Goal: Feedback & Contribution: Contribute content

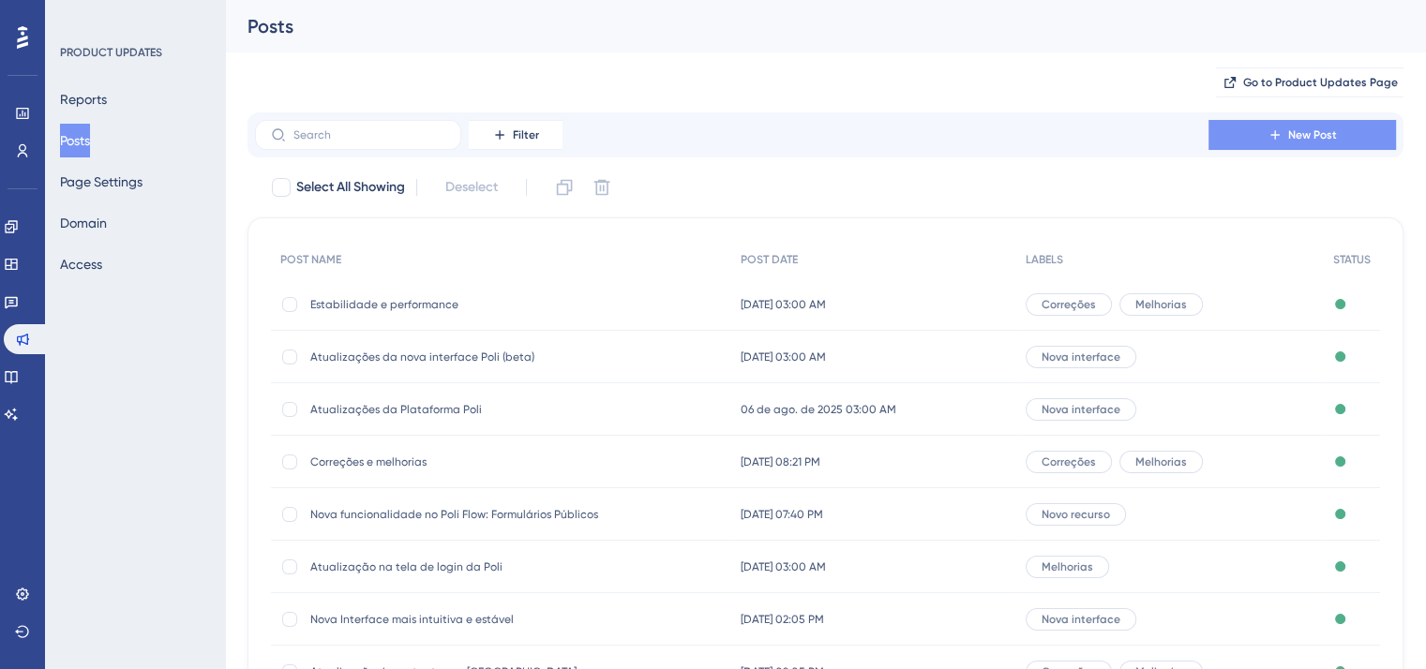
click at [1272, 131] on icon at bounding box center [1274, 134] width 15 height 15
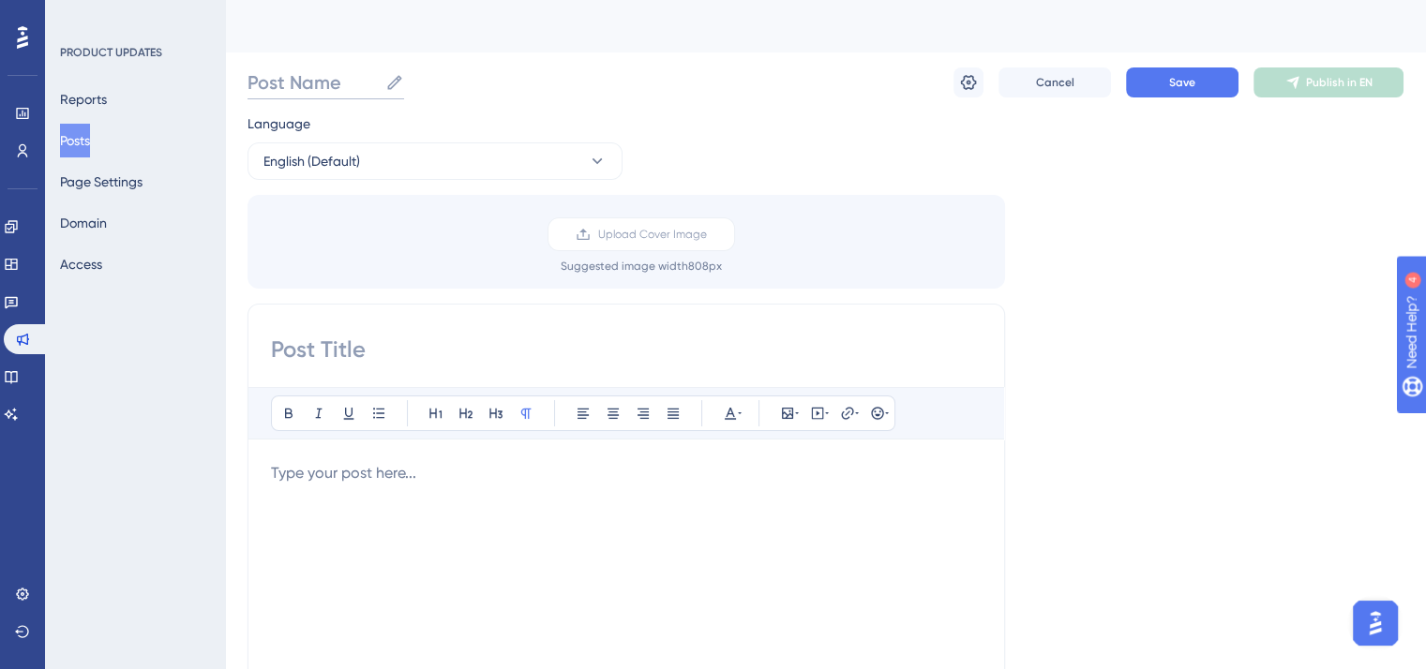
click at [347, 78] on input "Post Name" at bounding box center [312, 82] width 130 height 26
paste input "Ajustes importantes"
type input "Ajustes importantes"
click at [352, 346] on input at bounding box center [626, 350] width 711 height 30
paste input "Ajustes importantes"
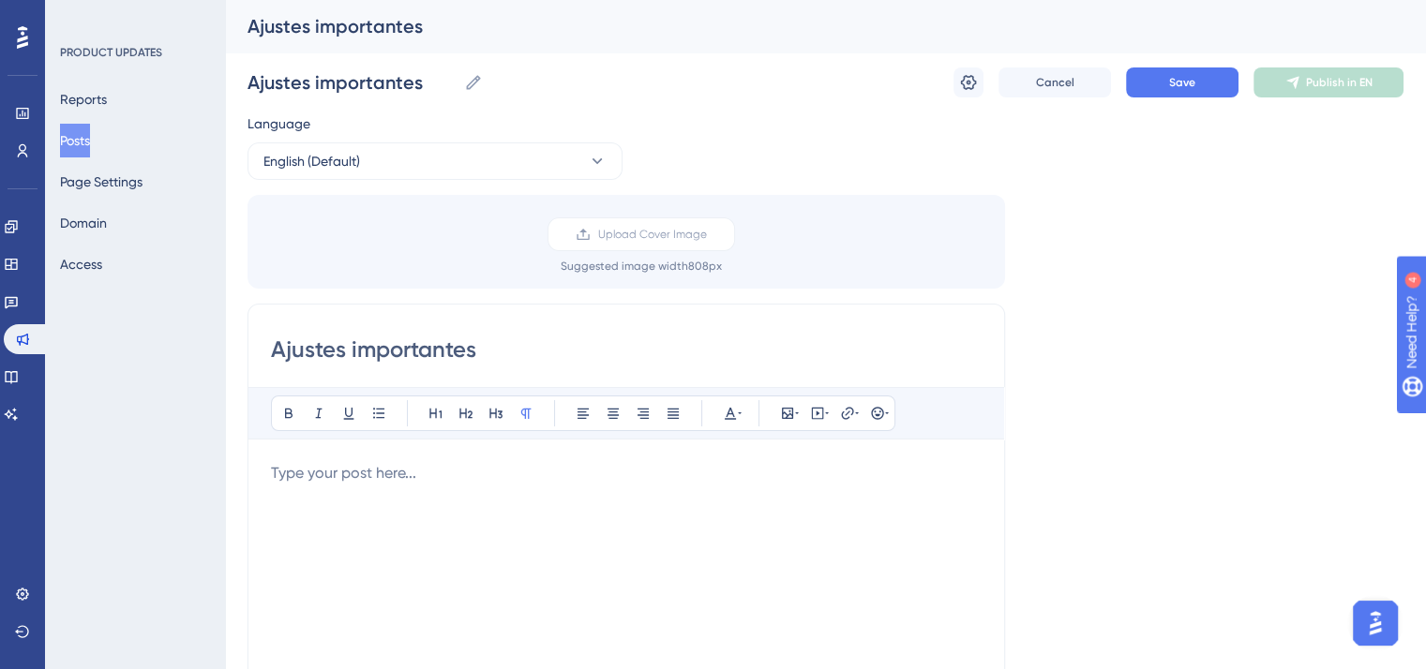
type input "Ajustes importantes"
click at [335, 86] on input "Ajustes importantes" at bounding box center [351, 82] width 209 height 26
paste input "Mais fluidez no atendimento"
type input "Mais fluidez no atendimento"
click at [391, 346] on input "Ajustes importantes" at bounding box center [626, 350] width 711 height 30
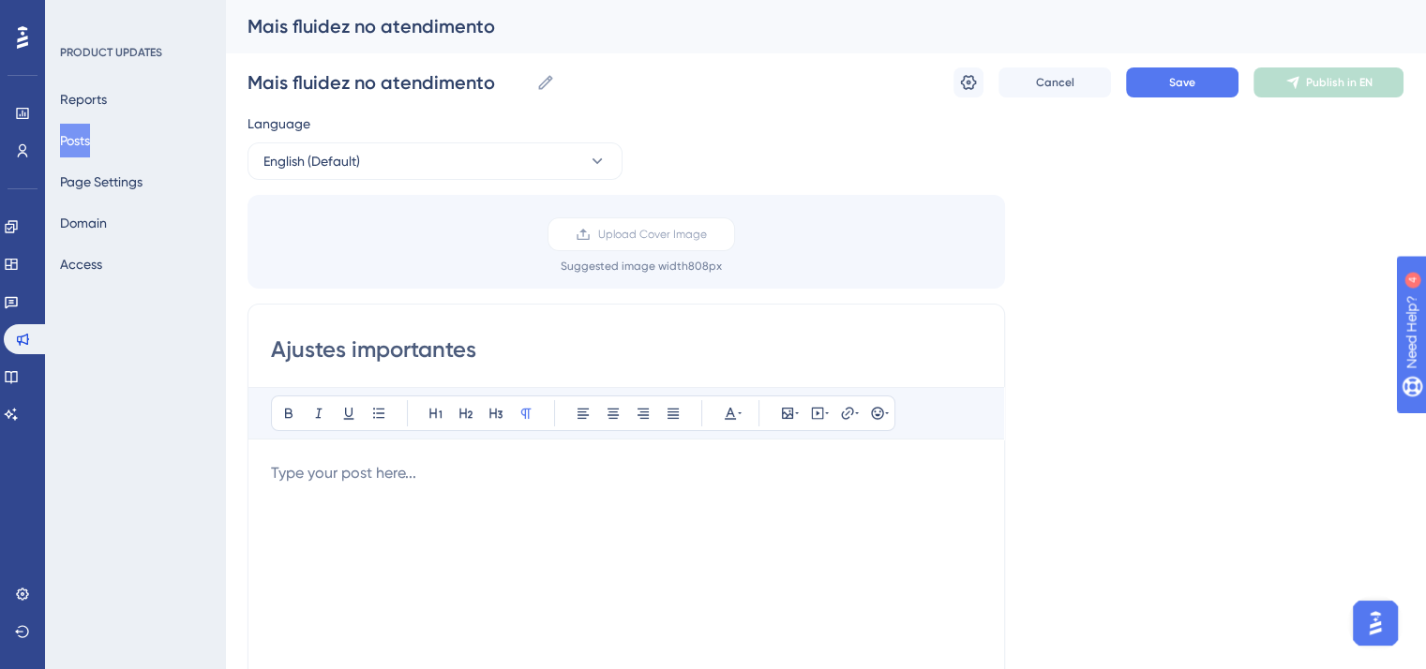
paste input "Mais fluidez no atendimento"
type input "Mais fluidez no atendimento"
click at [953, 88] on button at bounding box center [968, 82] width 30 height 30
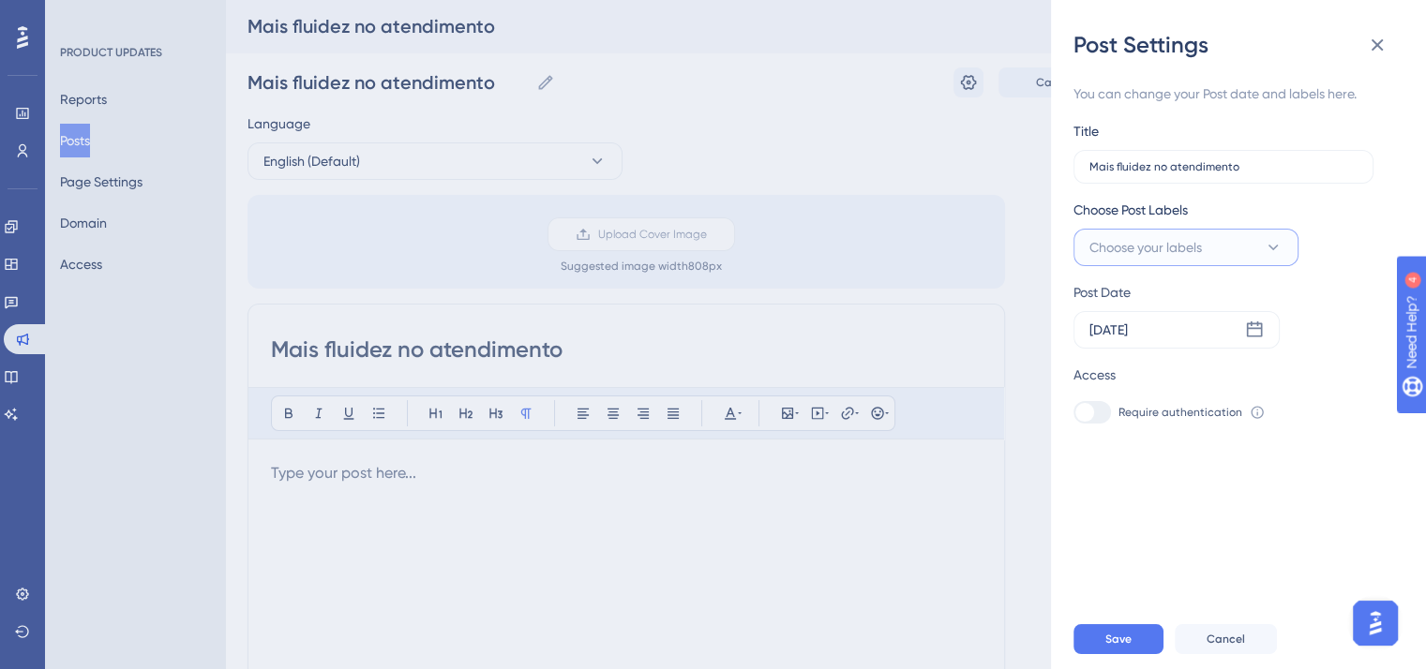
click at [1184, 245] on span "Choose your labels" at bounding box center [1145, 247] width 112 height 22
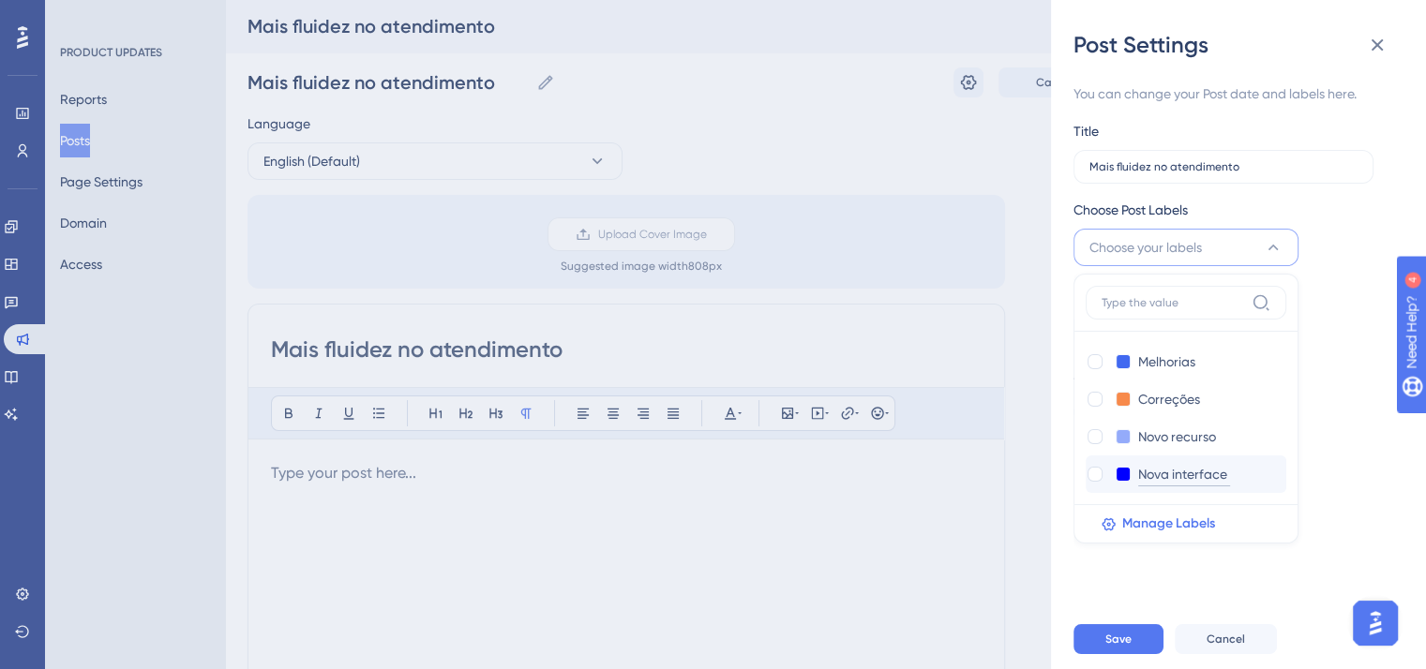
click at [1155, 472] on input "Nova interface" at bounding box center [1184, 474] width 92 height 23
click at [1091, 477] on div at bounding box center [1094, 474] width 15 height 15
checkbox input "true"
click at [1122, 609] on div "You can change your Post date and labels here. Title Mais fluidez no atendiment…" at bounding box center [1245, 334] width 345 height 549
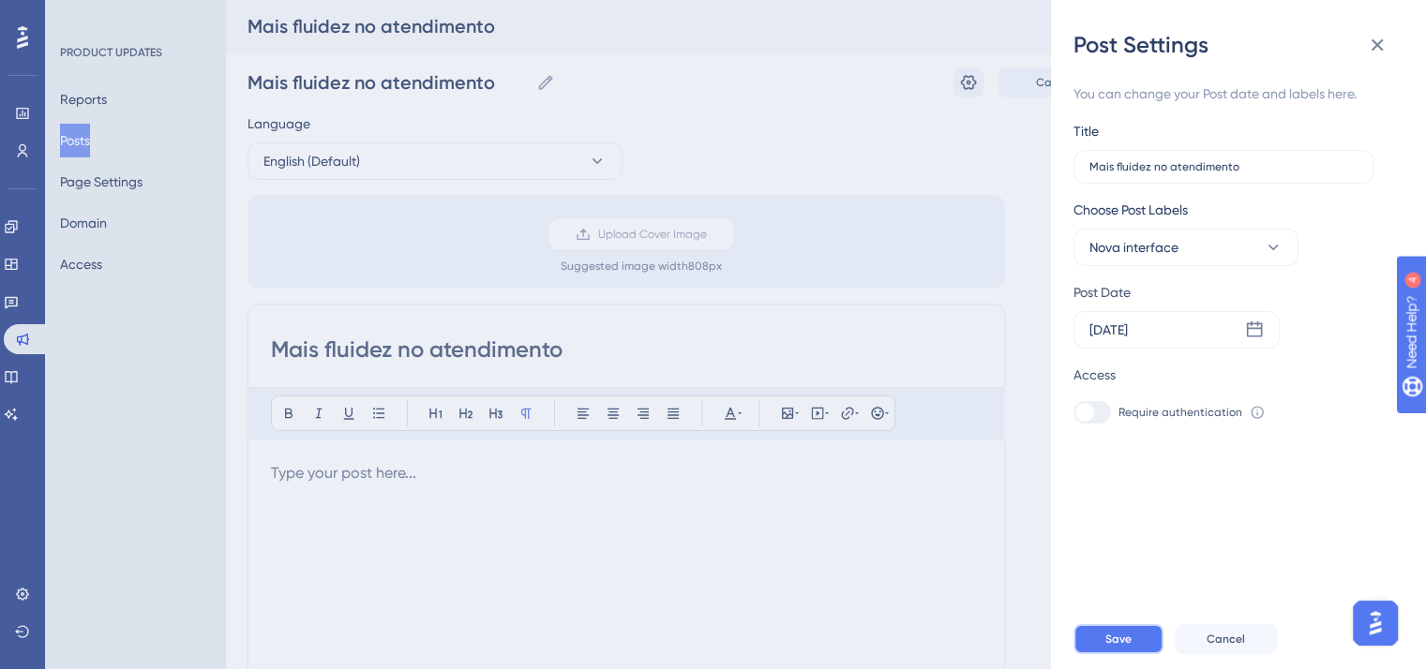
click at [1118, 647] on span "Save" at bounding box center [1118, 639] width 26 height 15
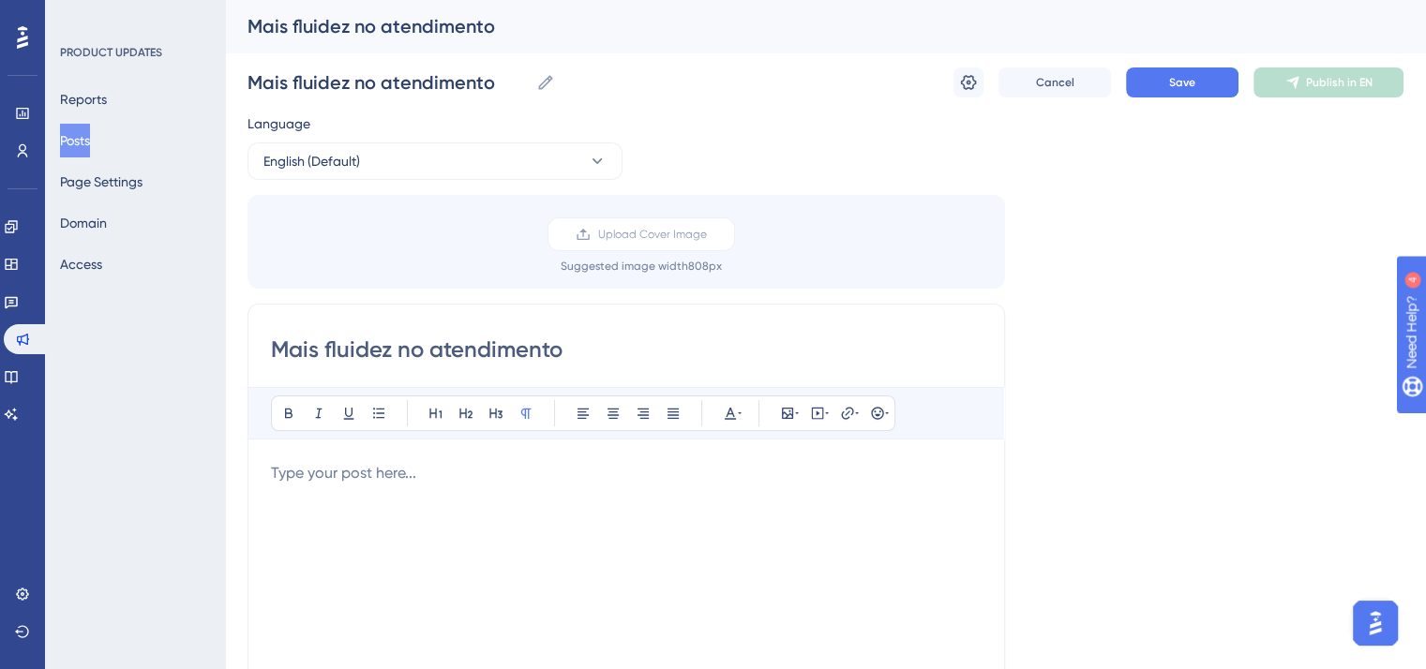
click at [360, 470] on p at bounding box center [626, 473] width 711 height 22
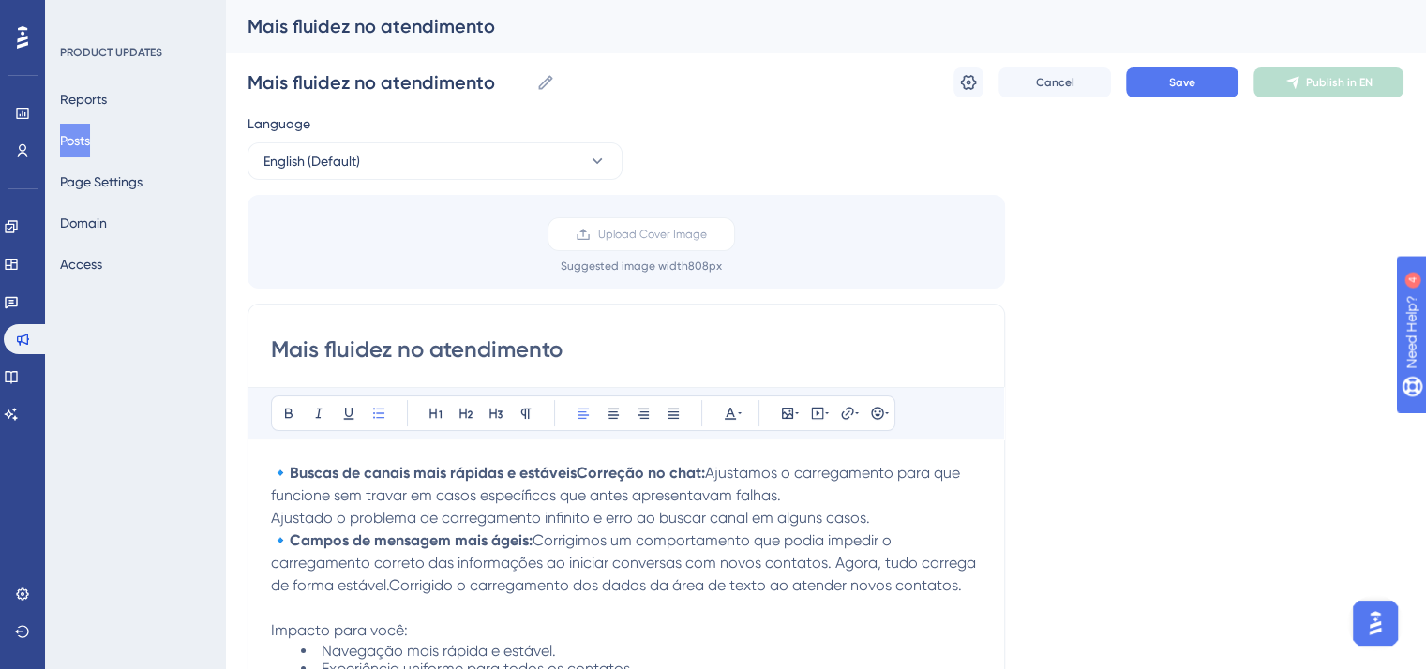
scroll to position [187, 0]
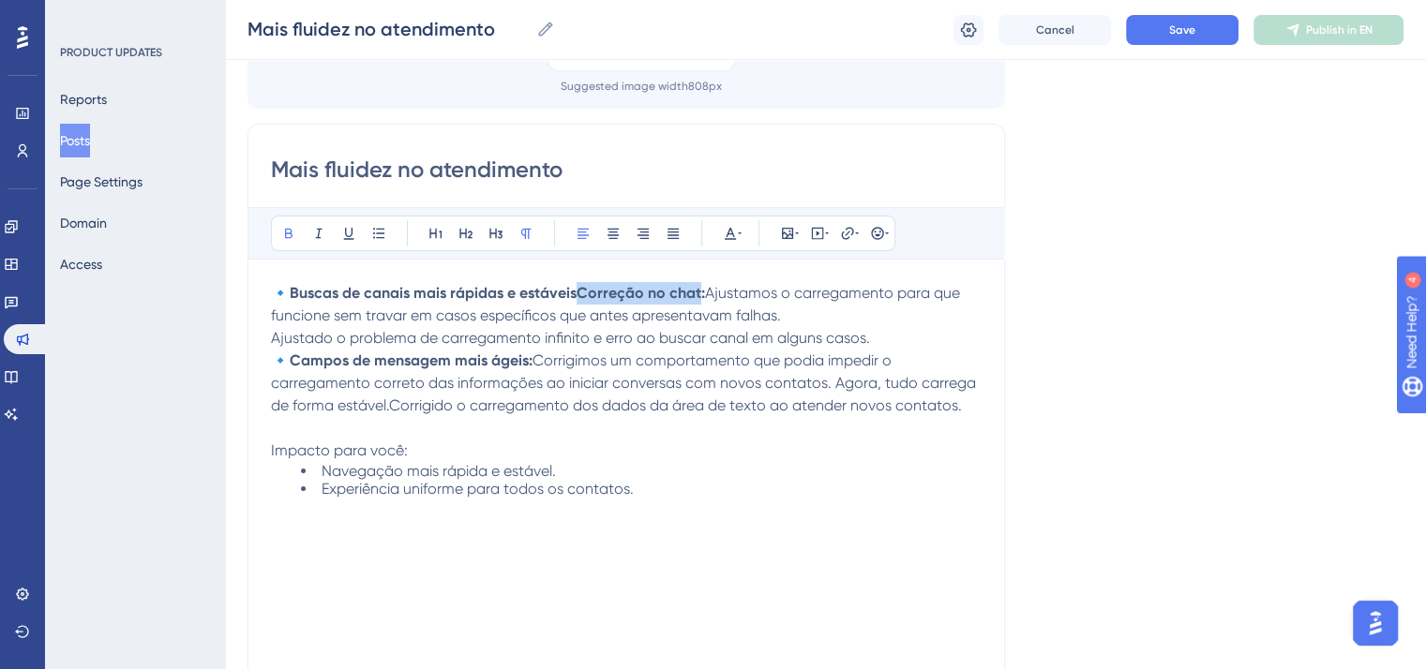
drag, startPoint x: 580, startPoint y: 293, endPoint x: 701, endPoint y: 293, distance: 120.9
click at [701, 293] on strong "Buscas de canais mais rápidas e estáveisCorreção no chat:" at bounding box center [497, 293] width 415 height 18
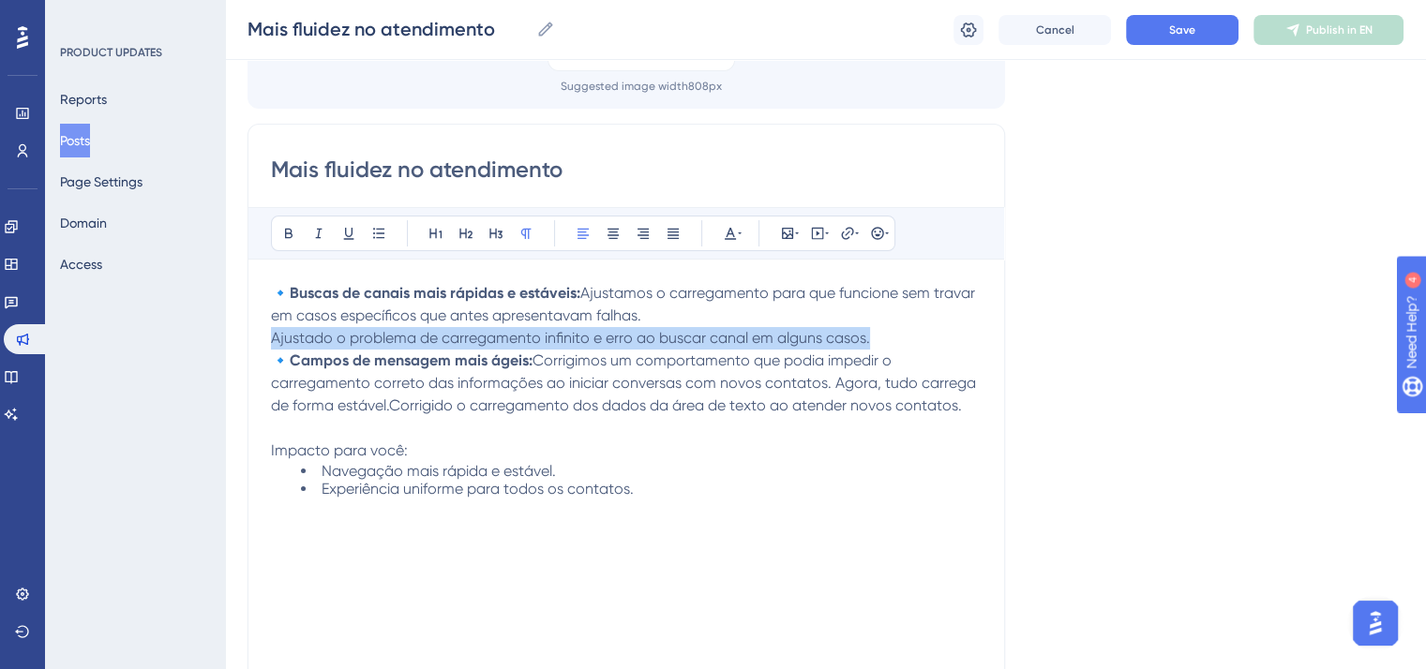
drag, startPoint x: 671, startPoint y: 313, endPoint x: 900, endPoint y: 348, distance: 231.4
click at [900, 348] on div "🔹 Buscas de canais mais rápidas e estáveis: Ajustamos o carregamento para que f…" at bounding box center [626, 488] width 711 height 412
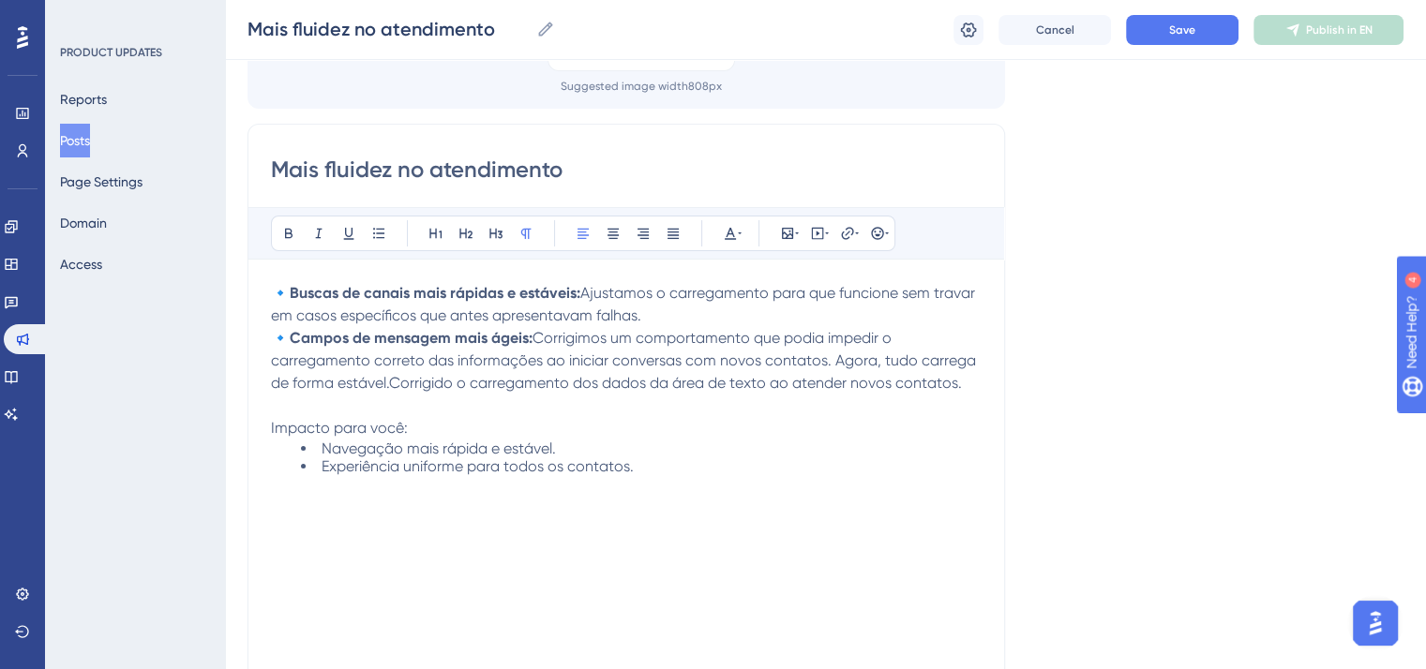
drag, startPoint x: 390, startPoint y: 383, endPoint x: 967, endPoint y: 386, distance: 577.5
click at [967, 386] on p "🔹 Campos de mensagem mais ágeis: Corrigimos um comportamento que podia impedir …" at bounding box center [626, 360] width 711 height 67
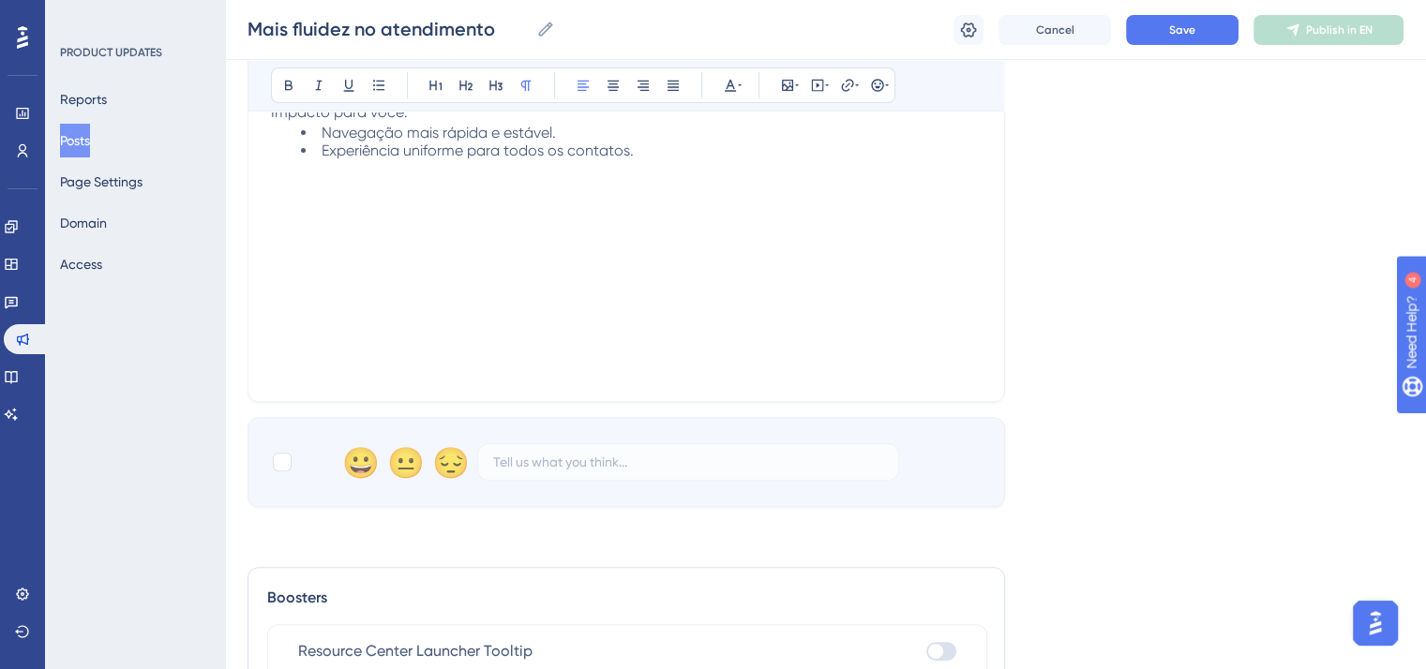
scroll to position [562, 0]
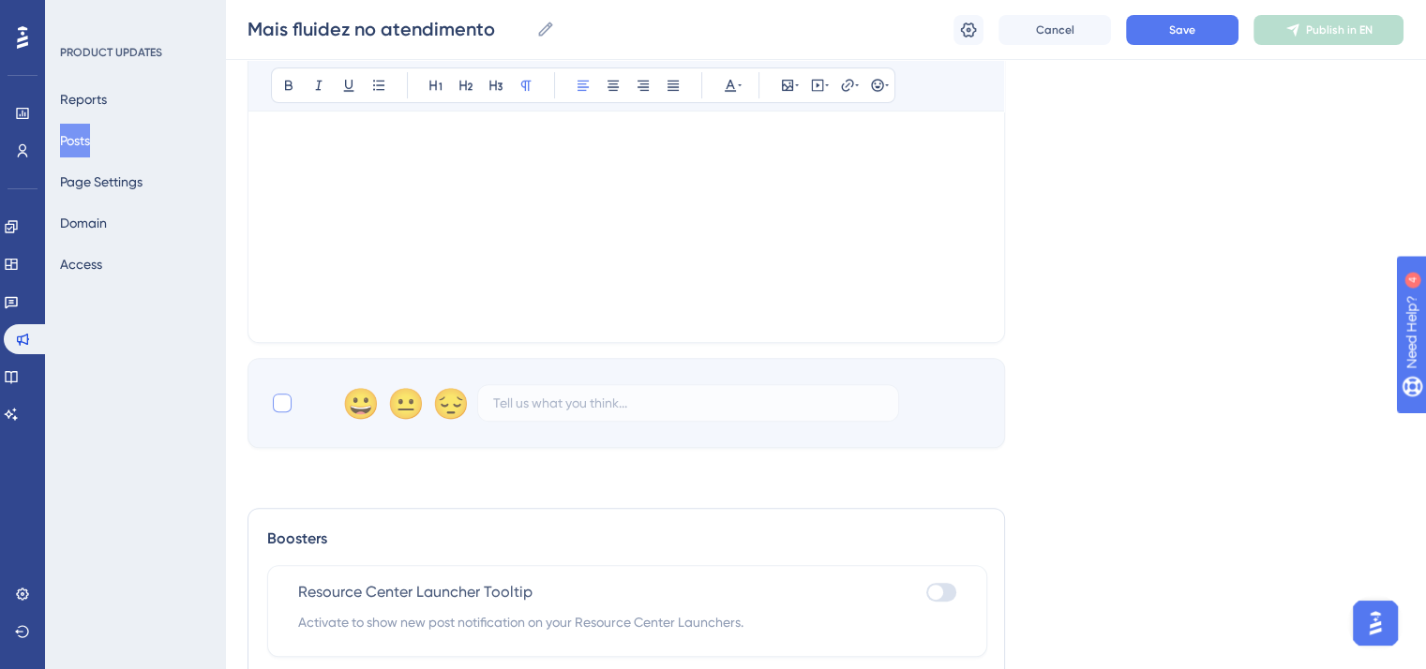
click at [277, 406] on div at bounding box center [282, 403] width 19 height 19
checkbox input "true"
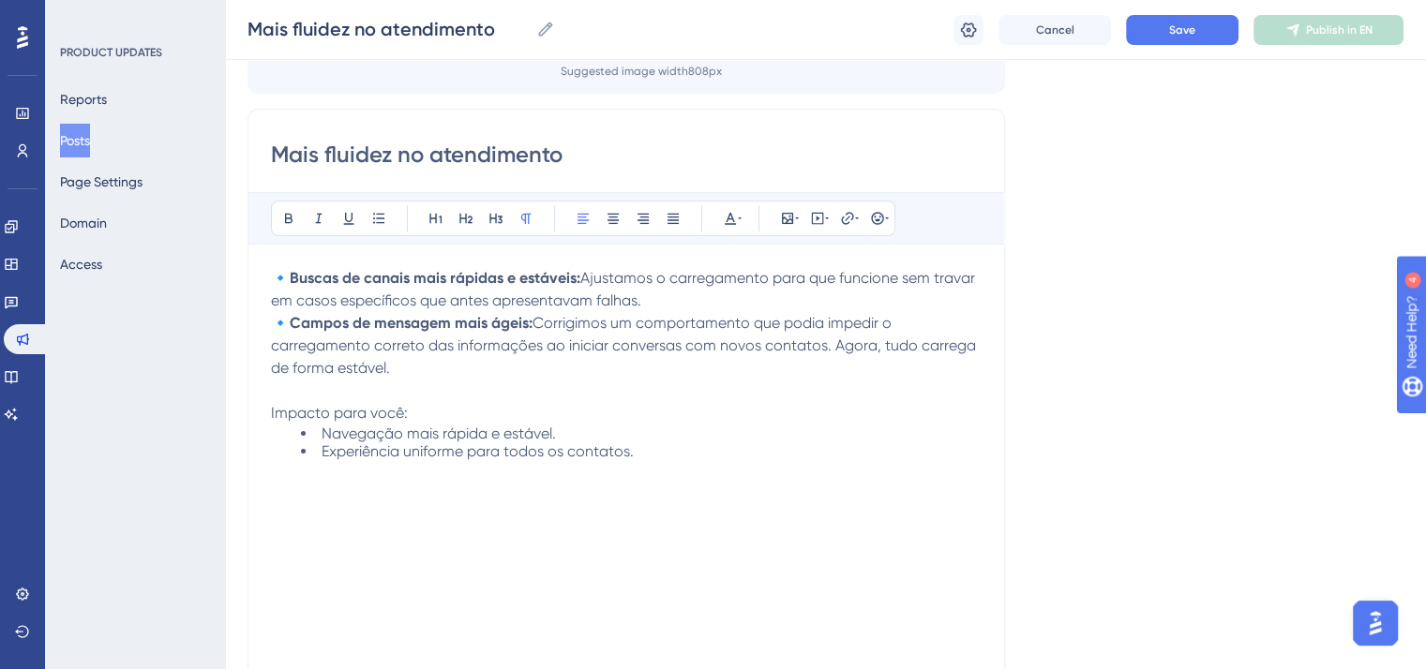
scroll to position [187, 0]
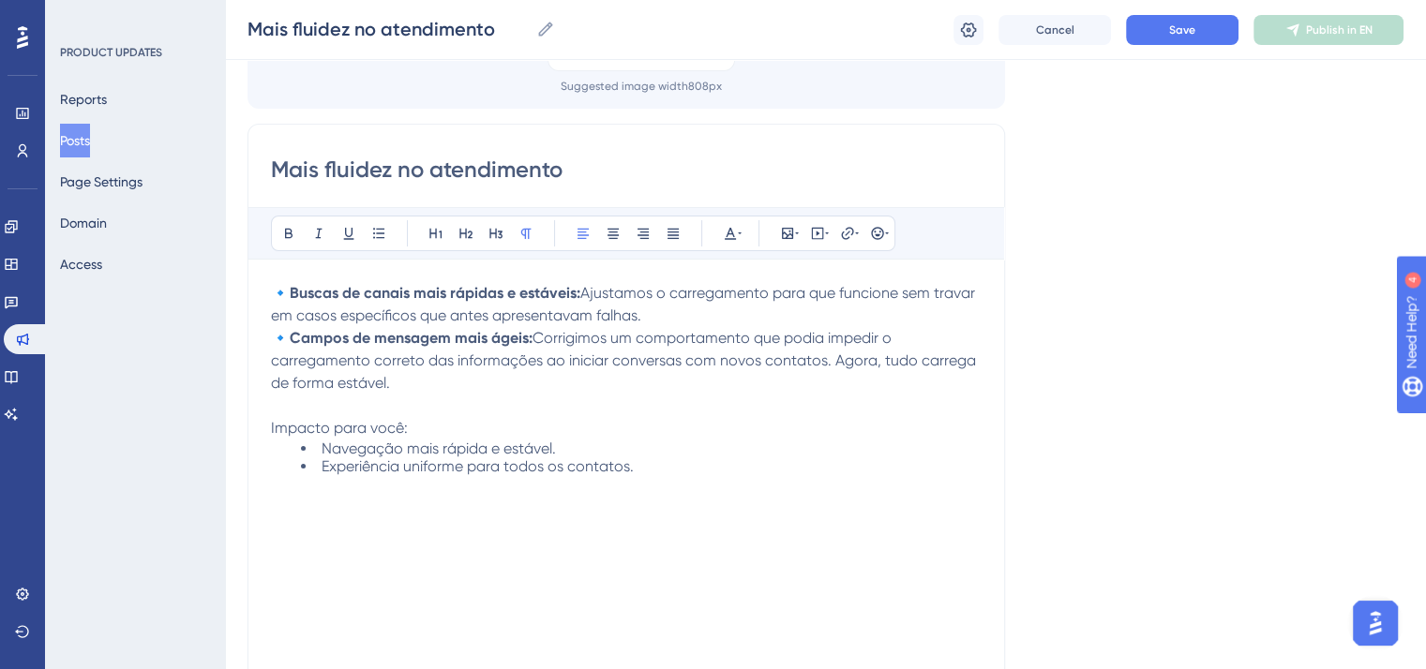
click at [542, 340] on span "Corrigimos um comportamento que podia impedir o carregamento correto das inform…" at bounding box center [625, 360] width 709 height 63
click at [1191, 33] on span "Save" at bounding box center [1182, 29] width 26 height 15
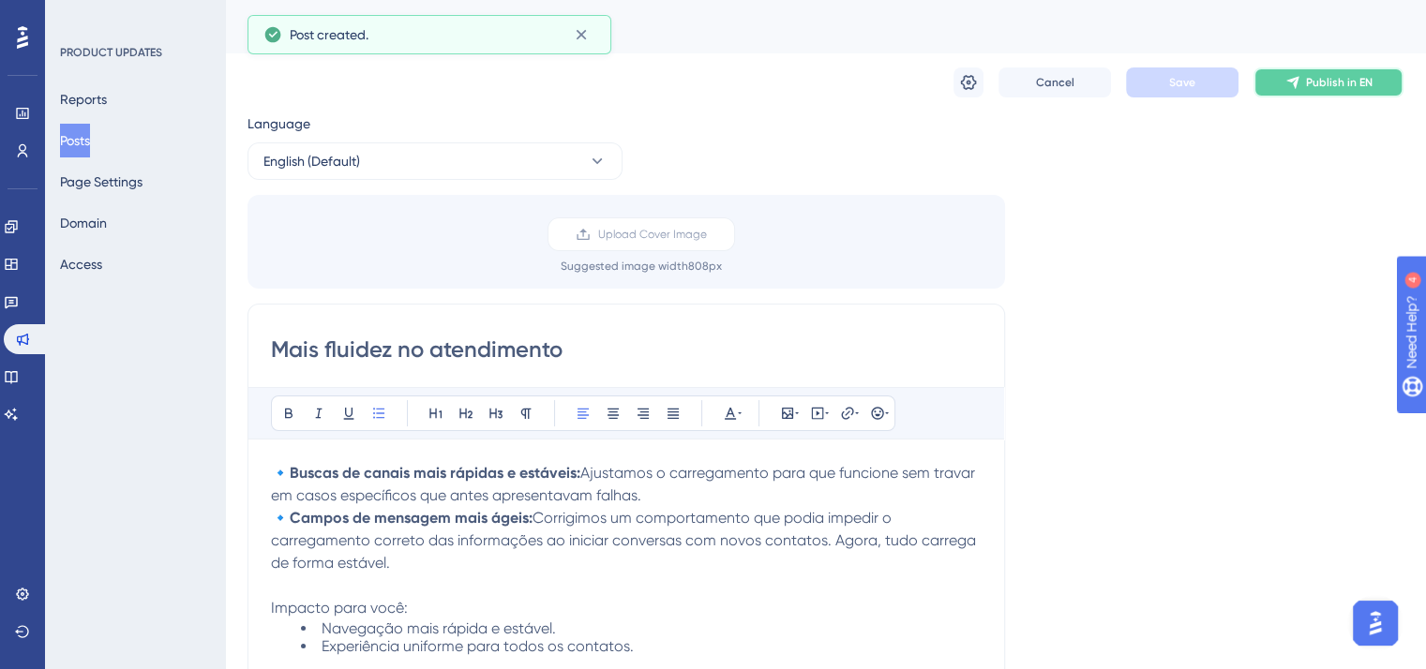
click at [1324, 79] on span "Publish in EN" at bounding box center [1339, 82] width 67 height 15
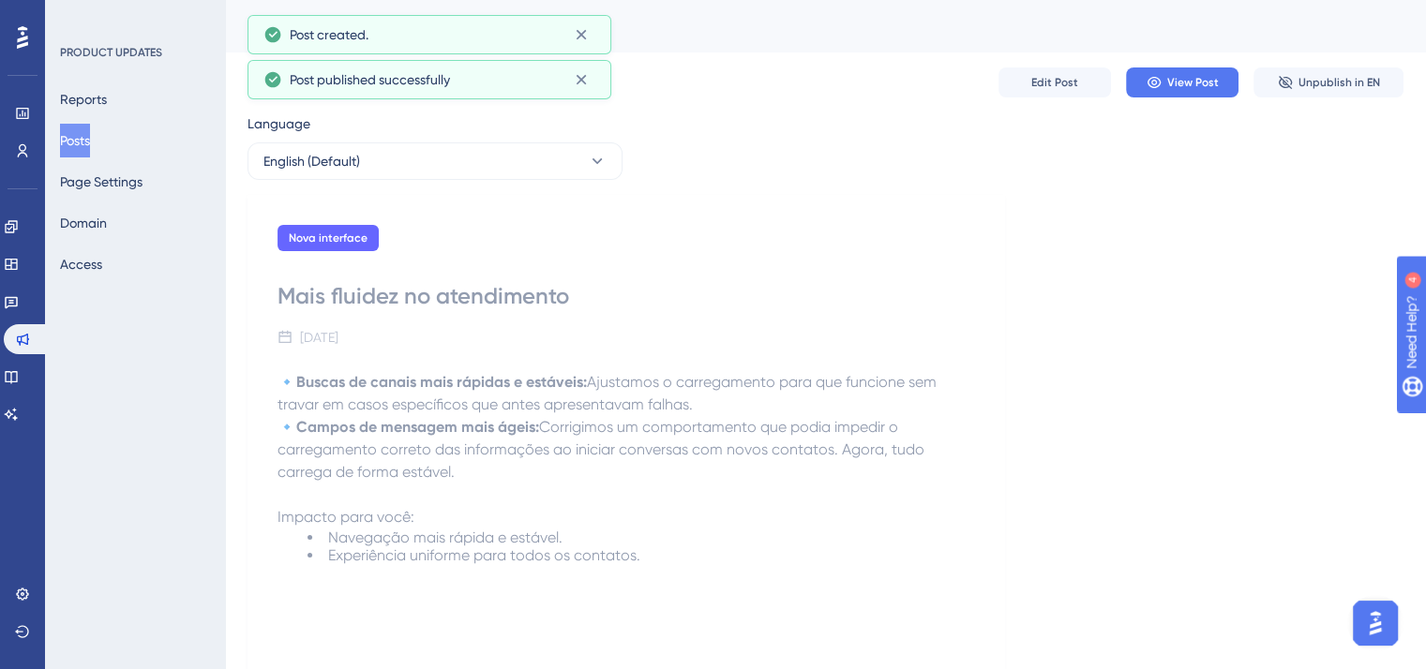
click at [90, 143] on button "Posts" at bounding box center [75, 141] width 30 height 34
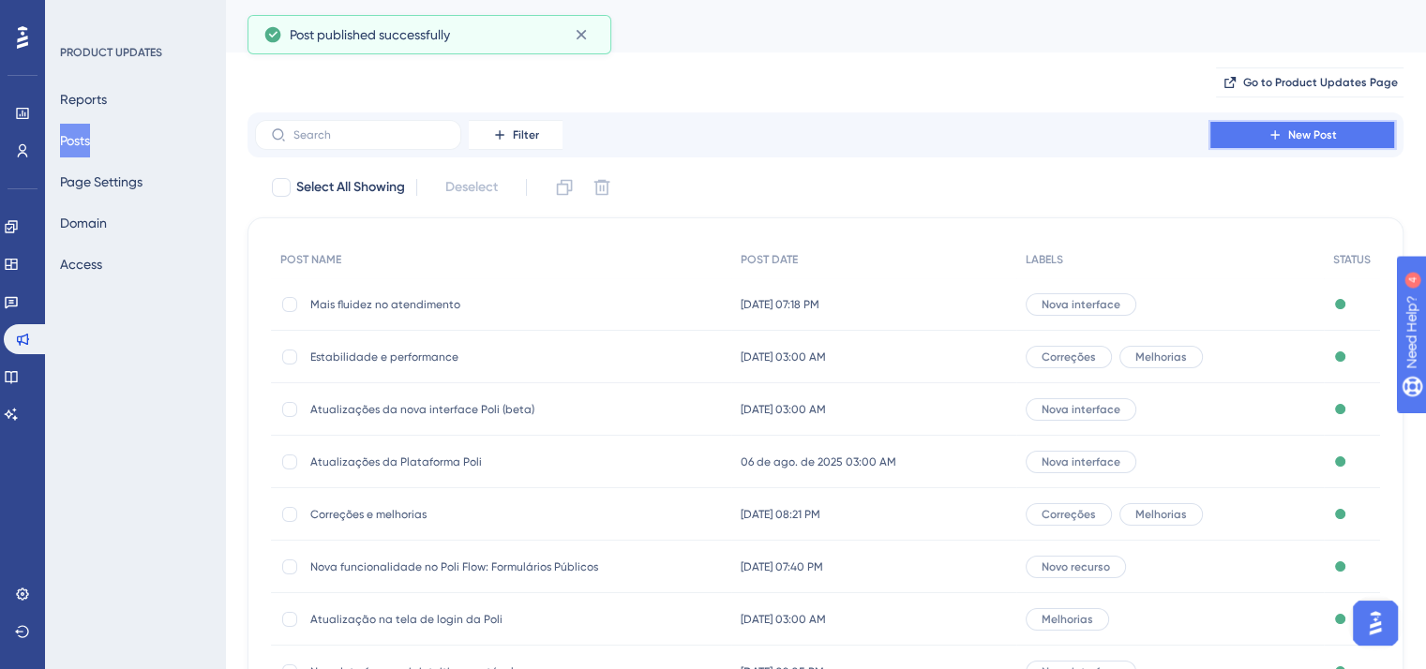
click at [1331, 126] on button "New Post" at bounding box center [1301, 135] width 187 height 30
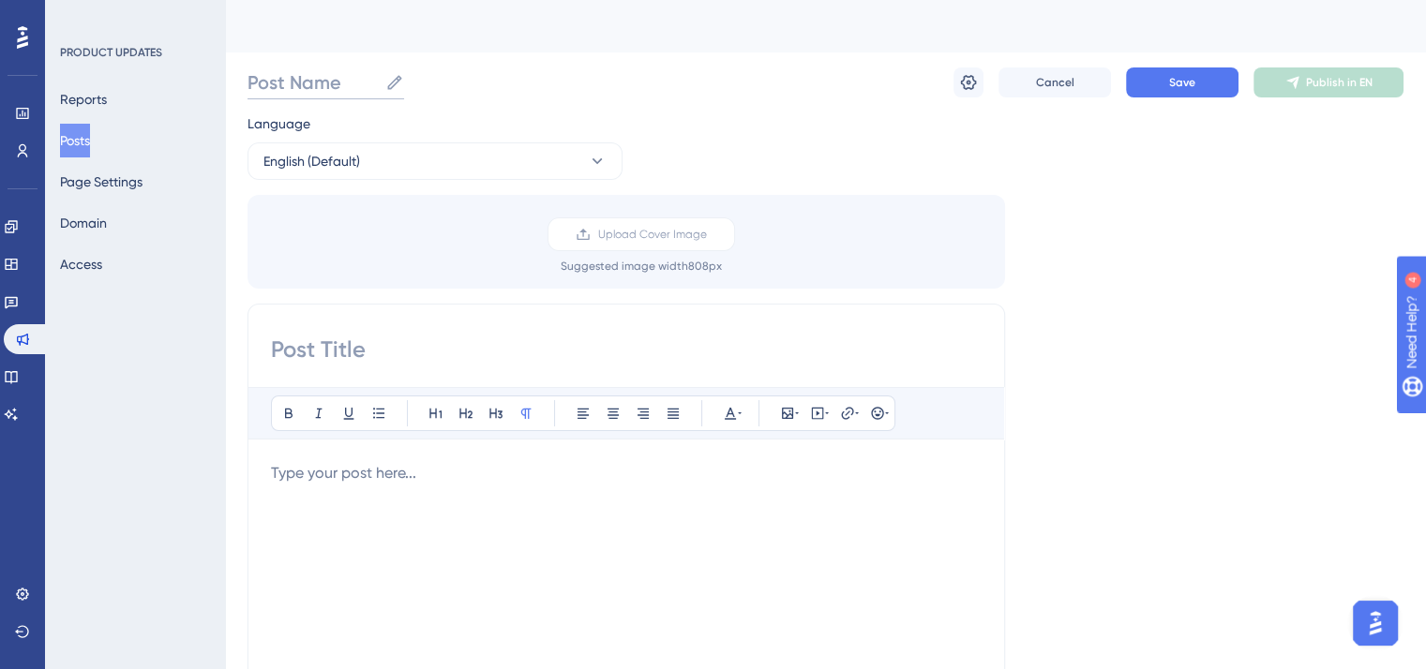
click at [353, 83] on input "Post Name" at bounding box center [312, 82] width 130 height 26
paste input "Ajustes importantes"
type input "Ajustes importantes"
click at [342, 335] on input at bounding box center [626, 350] width 711 height 30
paste input "Ajustes importantes"
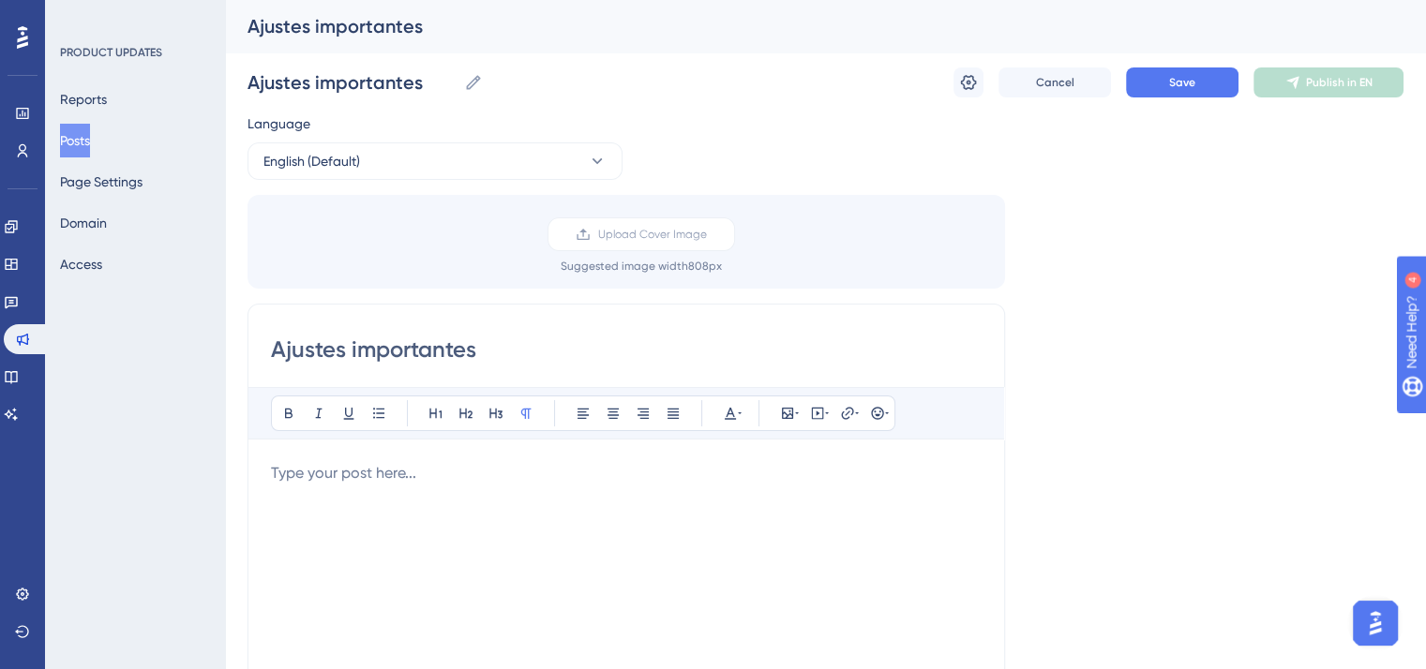
type input "Ajustes importantes"
click at [518, 491] on div at bounding box center [626, 668] width 711 height 412
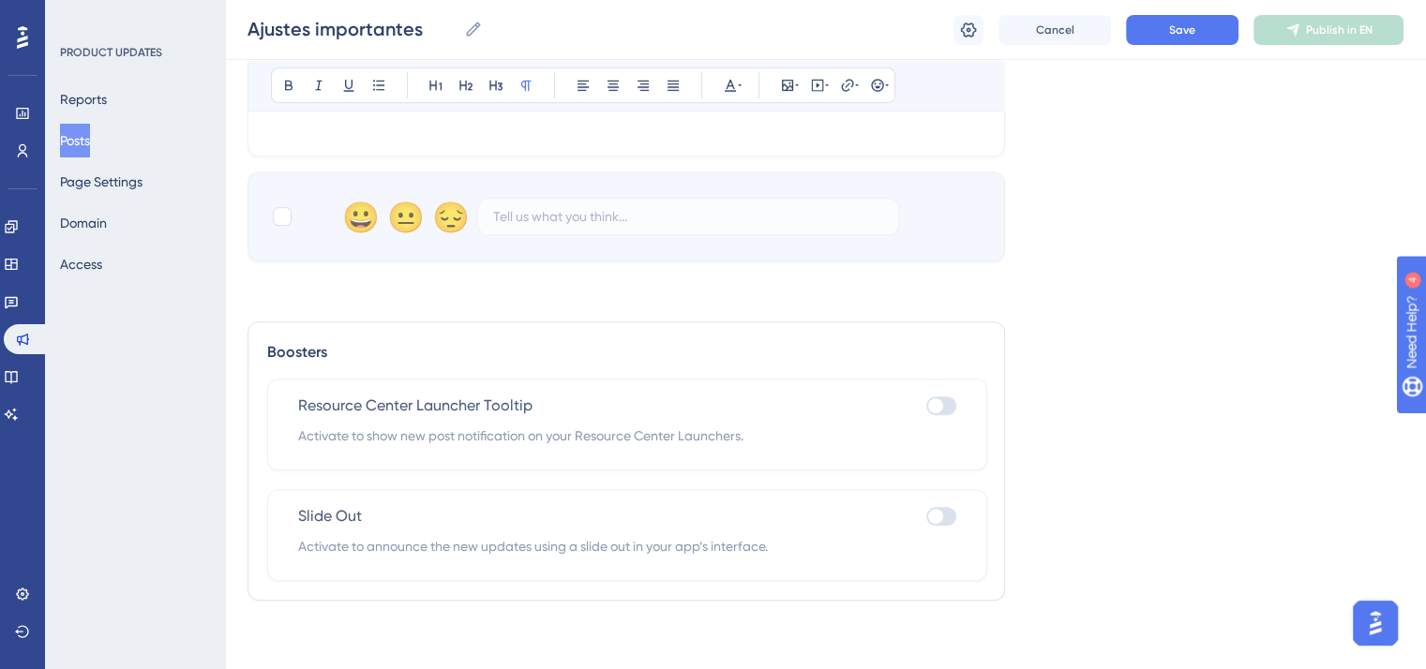
scroll to position [753, 0]
click at [281, 203] on div at bounding box center [282, 212] width 19 height 19
checkbox input "true"
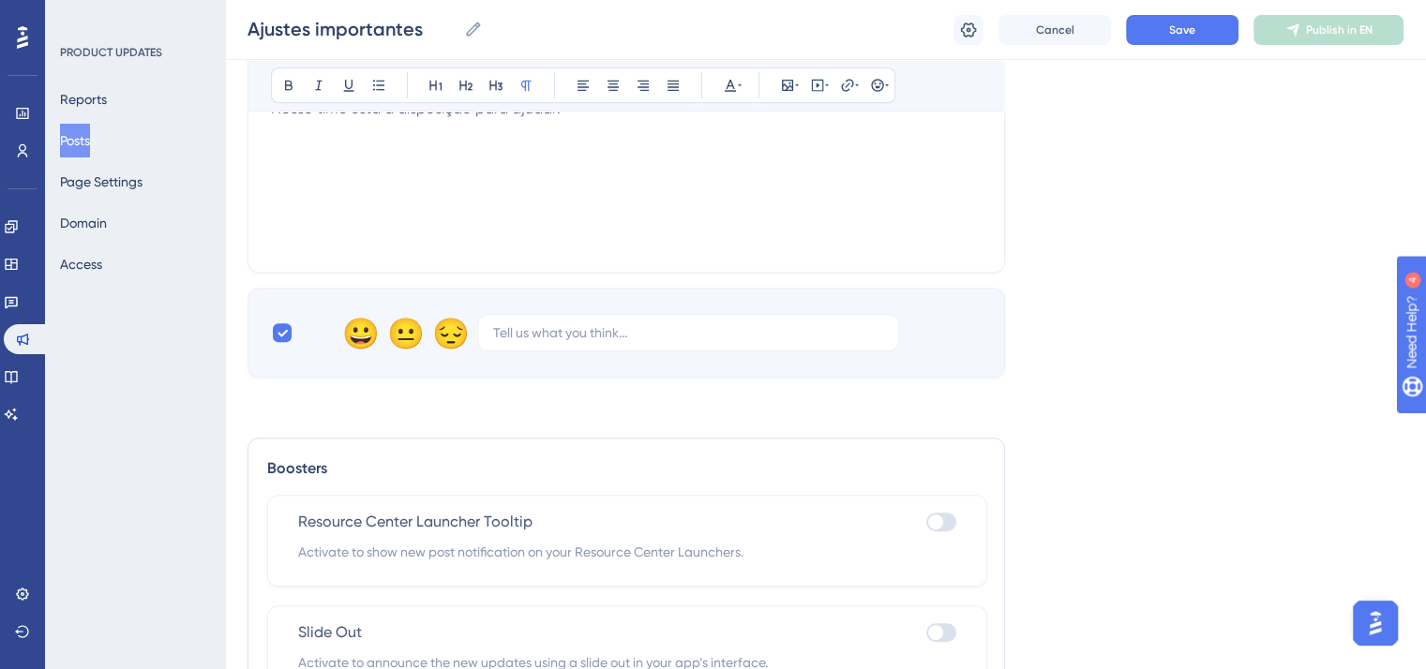
scroll to position [472, 0]
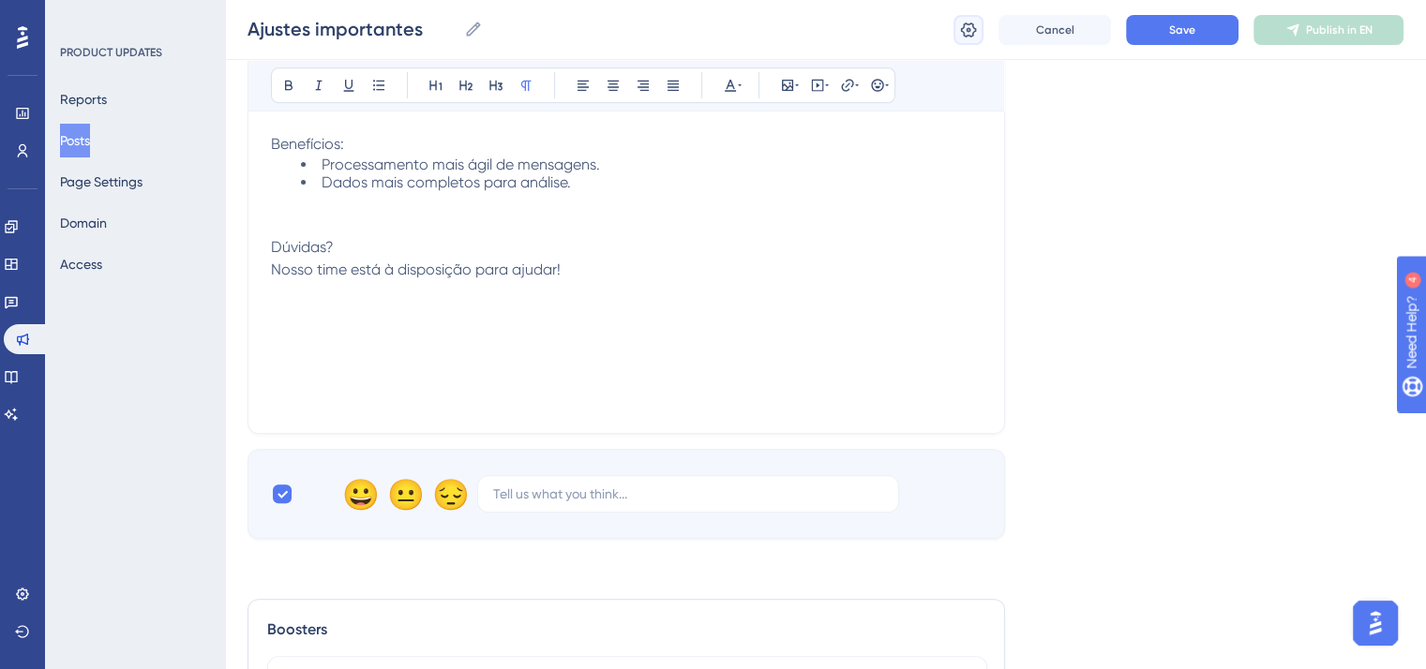
click at [962, 35] on icon at bounding box center [968, 30] width 19 height 19
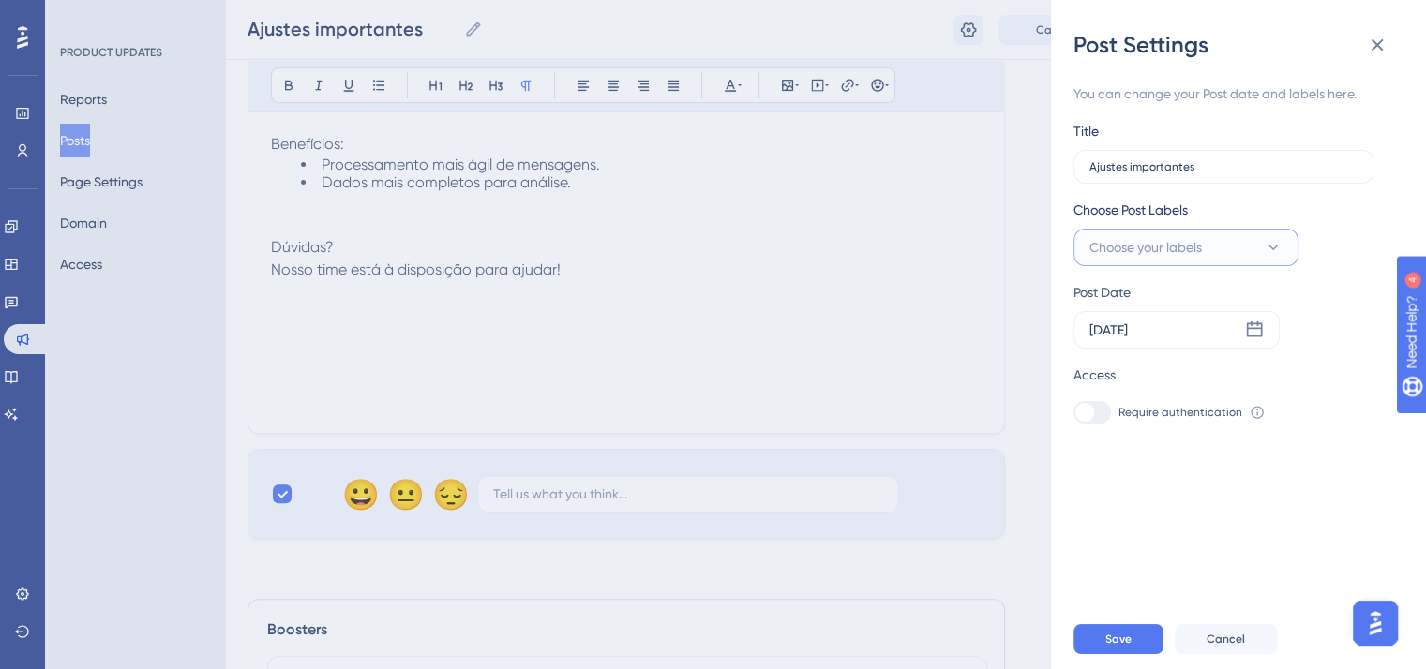
click at [1189, 232] on button "Choose your labels" at bounding box center [1185, 247] width 225 height 37
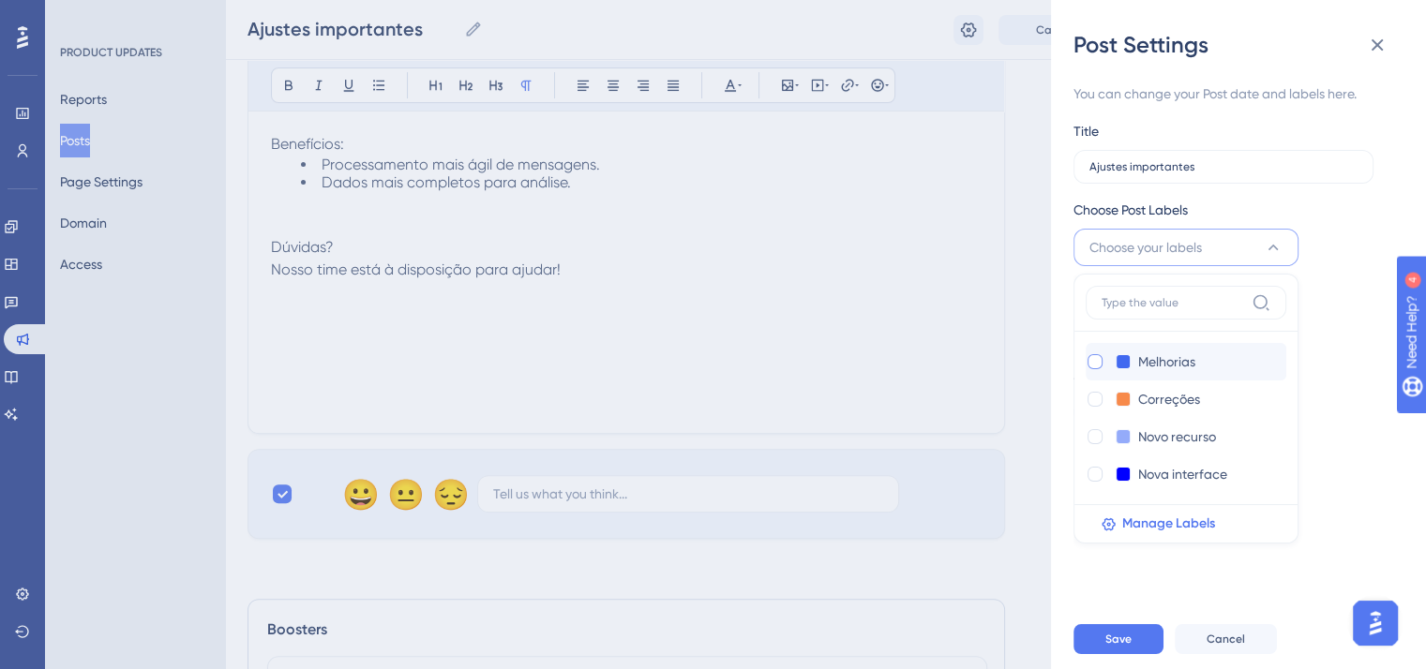
click at [1099, 362] on div at bounding box center [1094, 361] width 15 height 15
checkbox input "true"
click at [1099, 397] on div at bounding box center [1094, 399] width 15 height 15
checkbox input "true"
click at [1128, 647] on span "Save" at bounding box center [1118, 639] width 26 height 15
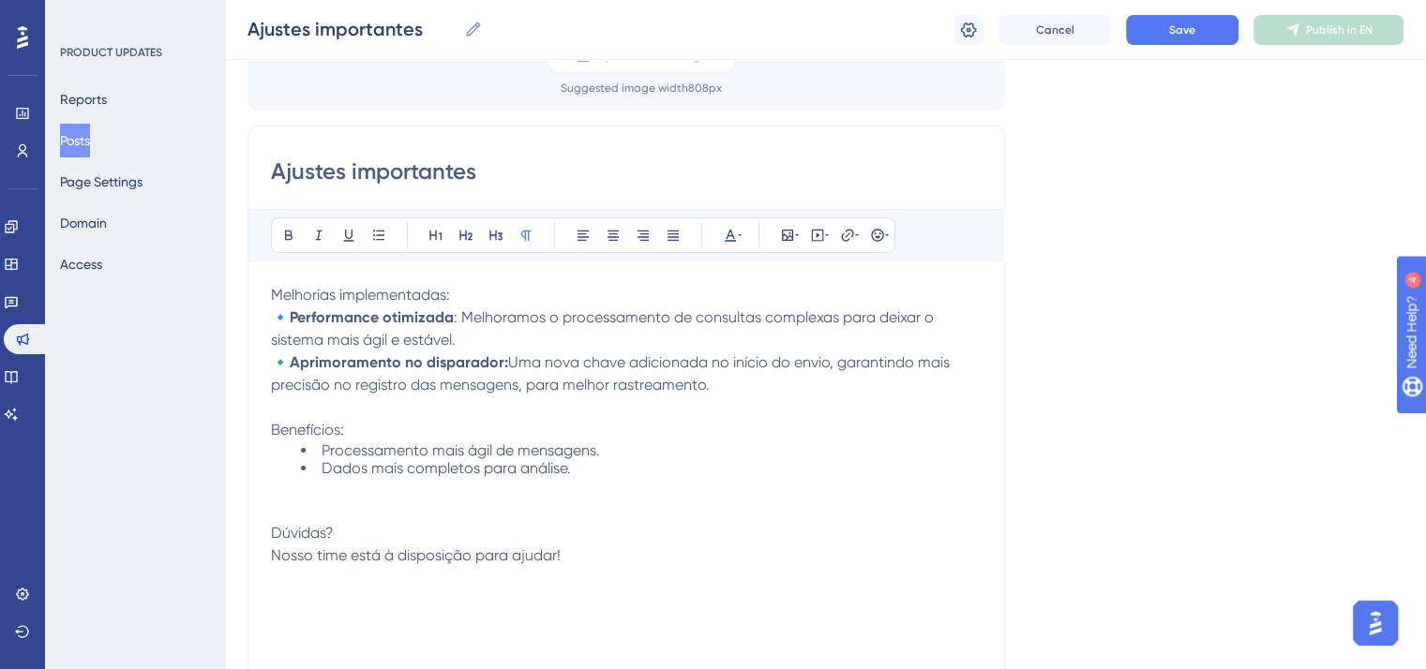
scroll to position [284, 0]
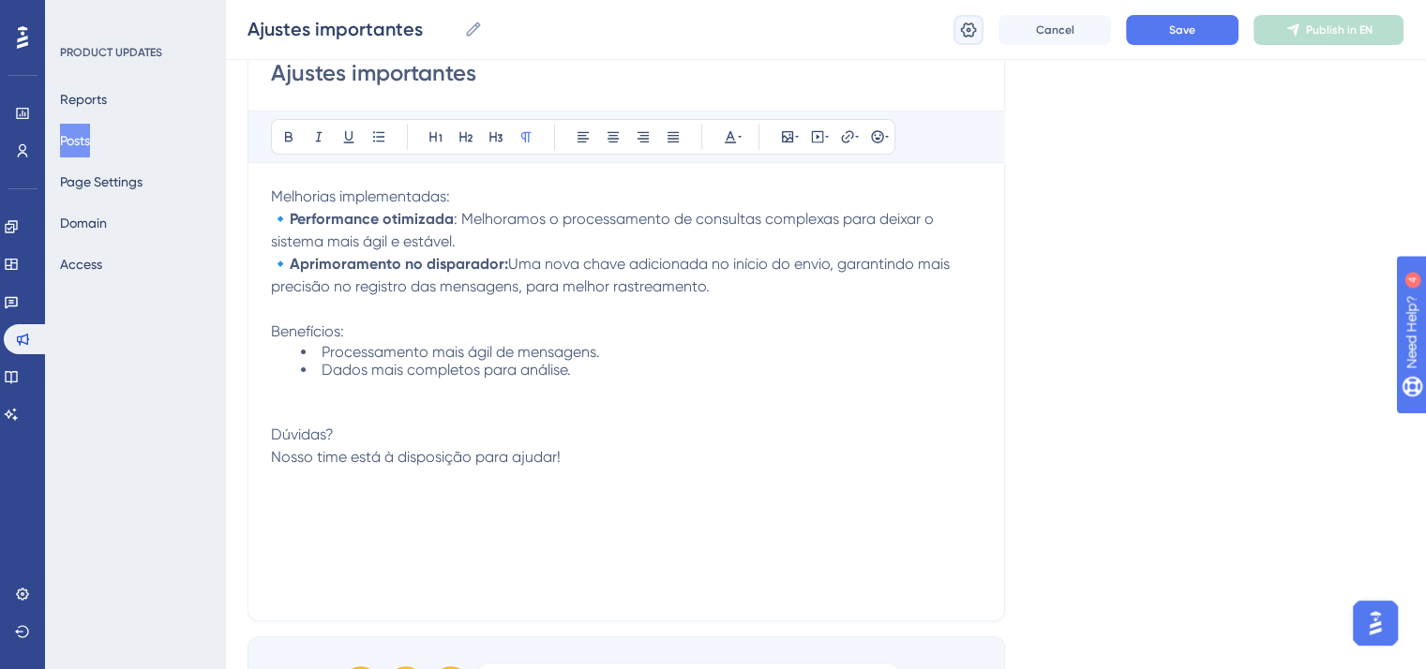
click at [968, 29] on icon at bounding box center [968, 30] width 19 height 19
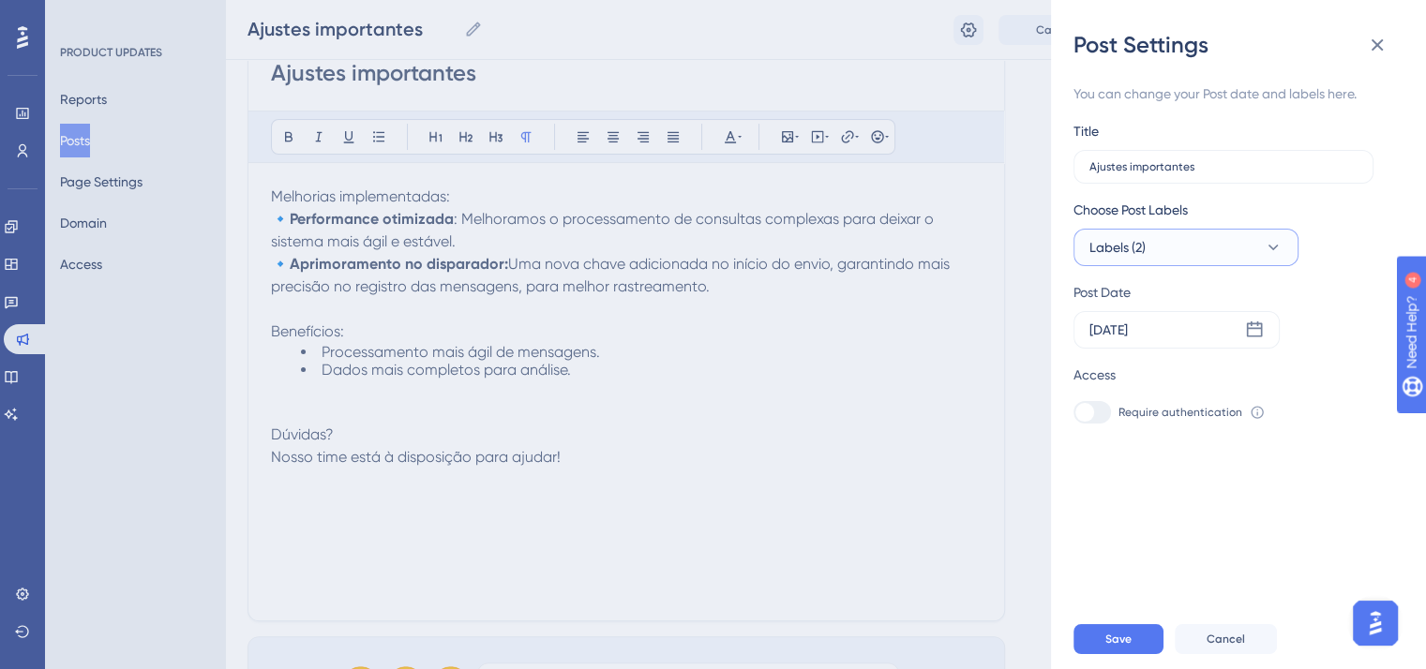
click at [1155, 250] on button "Labels (2)" at bounding box center [1185, 247] width 225 height 37
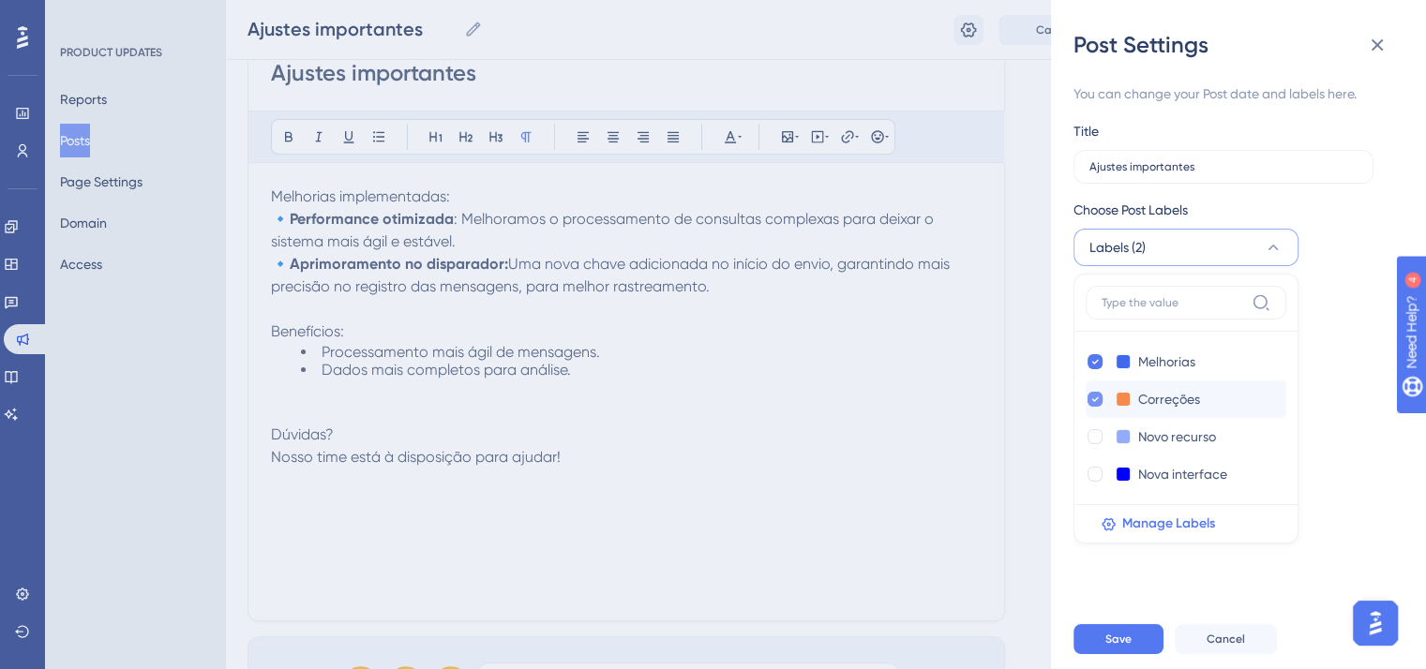
click at [1093, 398] on icon at bounding box center [1094, 399] width 7 height 13
checkbox input "false"
click at [1124, 654] on button "Save" at bounding box center [1118, 639] width 90 height 30
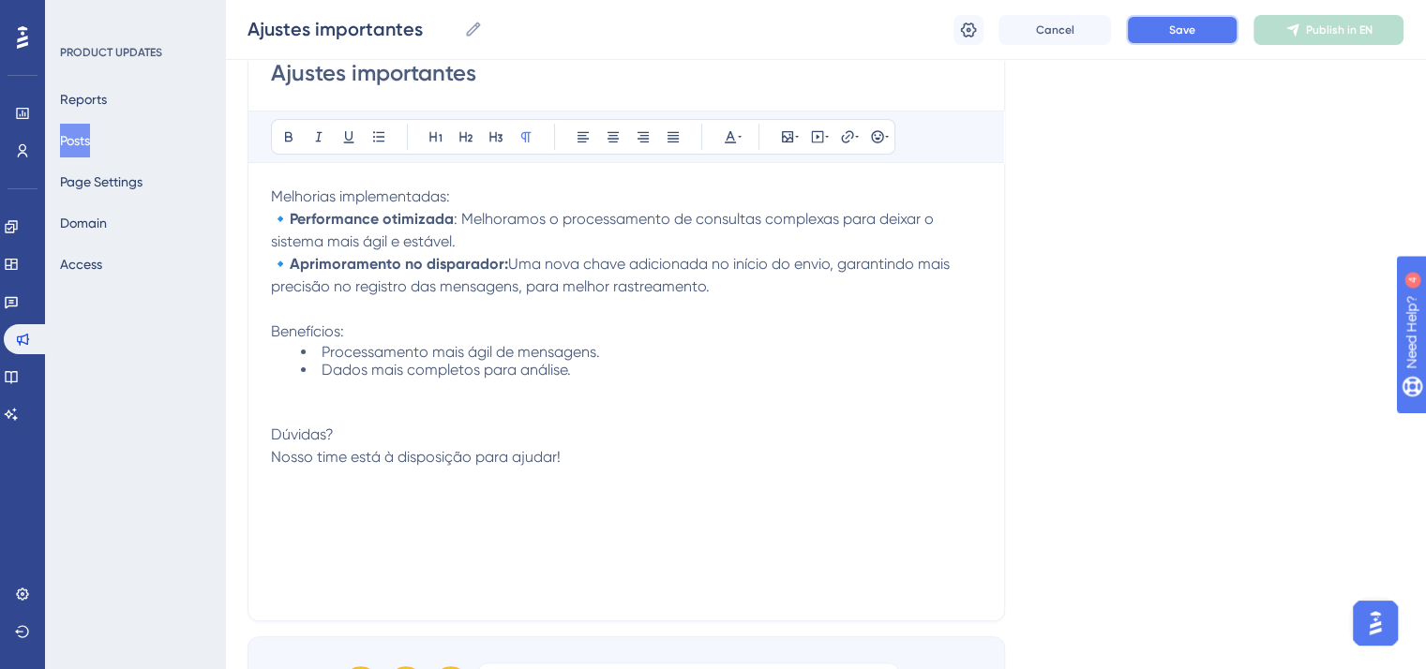
click at [1169, 23] on span "Save" at bounding box center [1182, 29] width 26 height 15
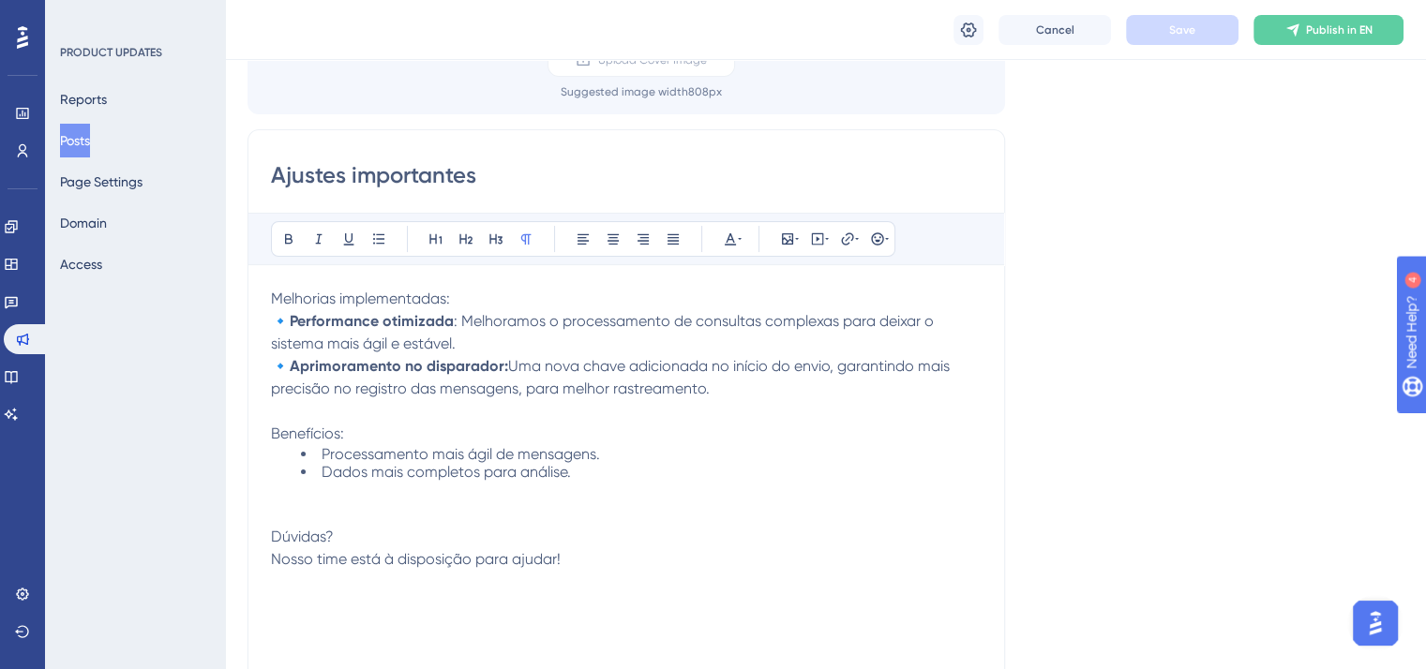
scroll to position [3, 0]
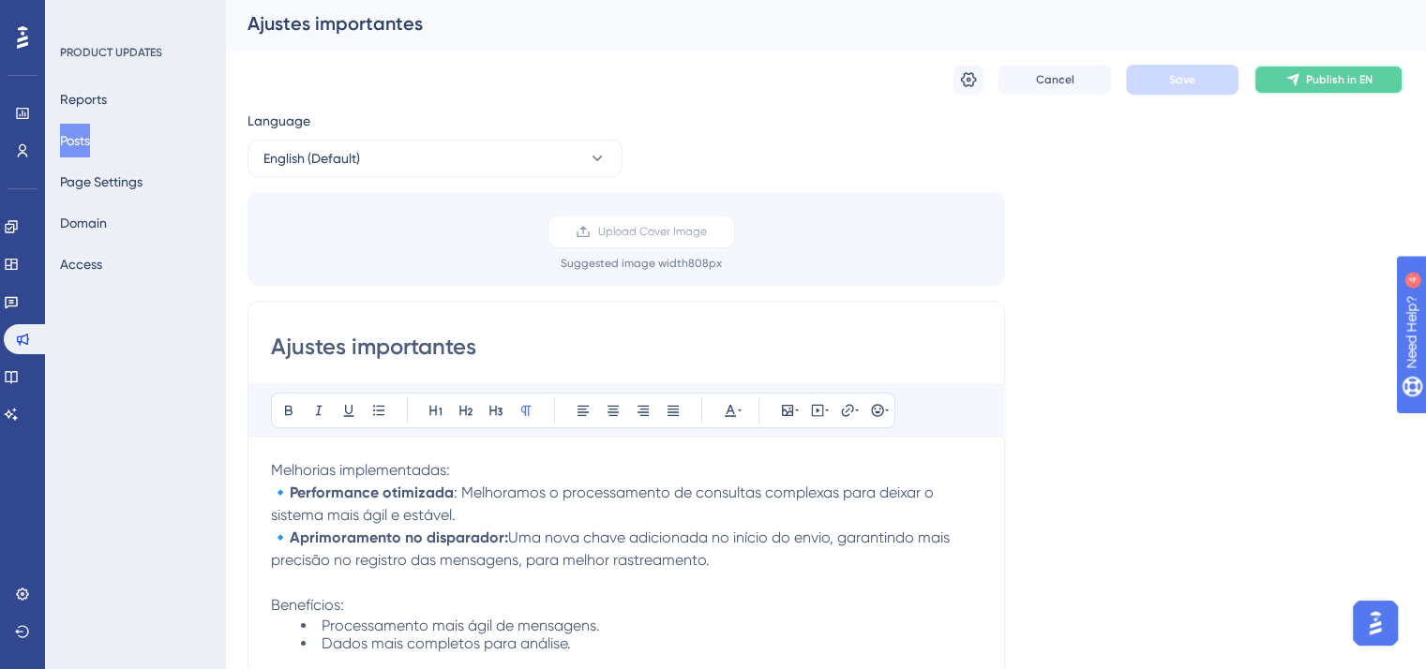
click at [1297, 82] on icon at bounding box center [1292, 79] width 15 height 15
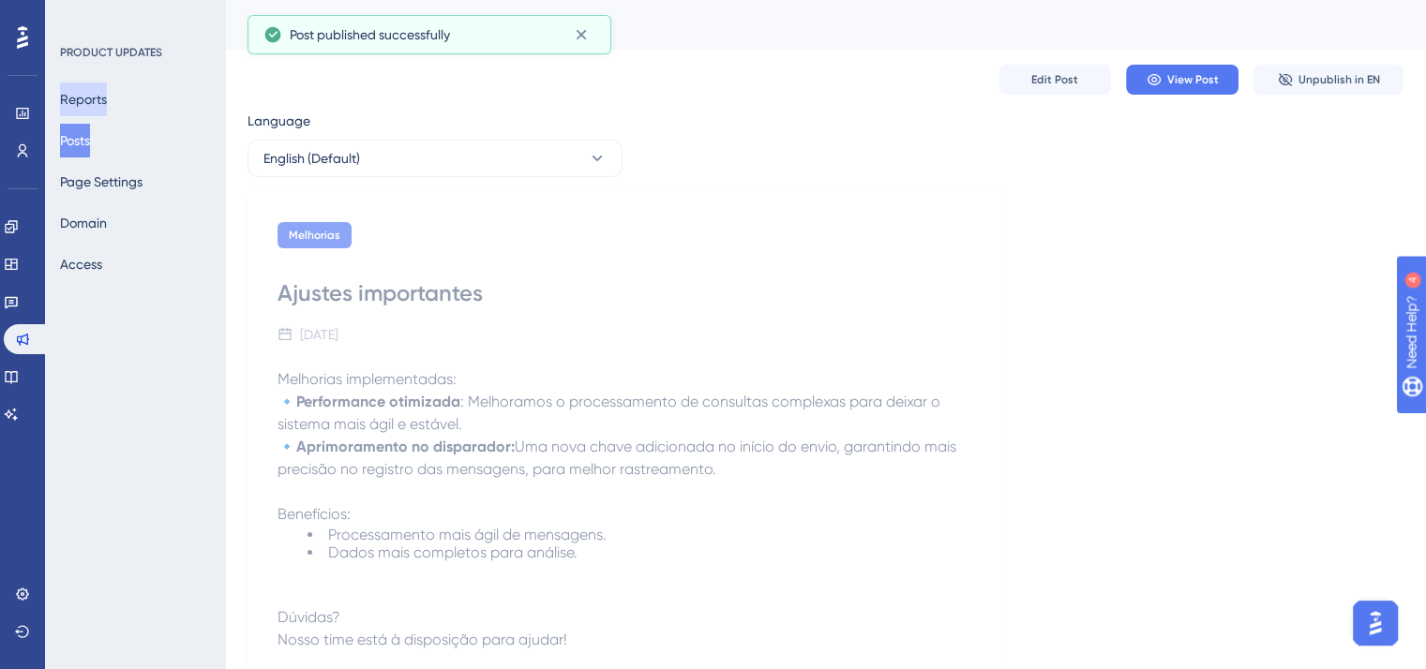
click at [101, 91] on button "Reports" at bounding box center [83, 99] width 47 height 34
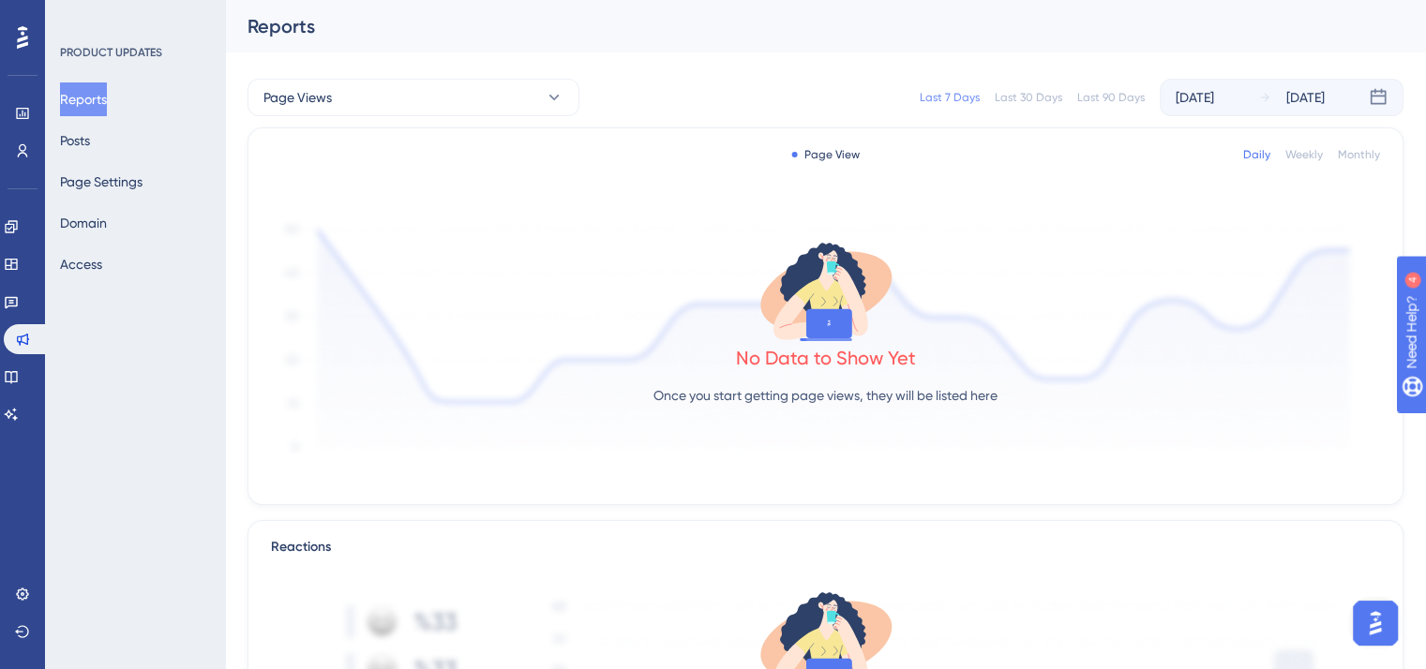
click at [1214, 96] on div "[DATE]" at bounding box center [1195, 97] width 38 height 22
click at [383, 95] on button "Page Views" at bounding box center [413, 97] width 332 height 37
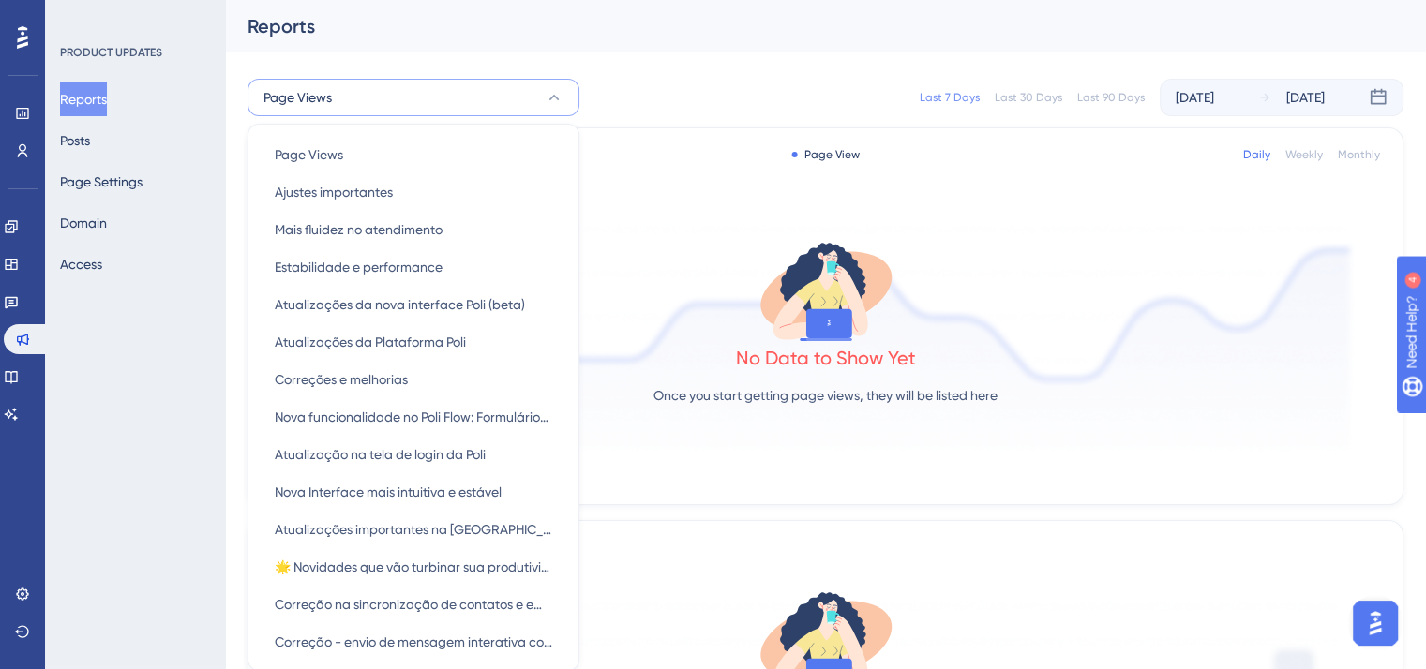
click at [385, 94] on button "Page Views" at bounding box center [413, 97] width 332 height 37
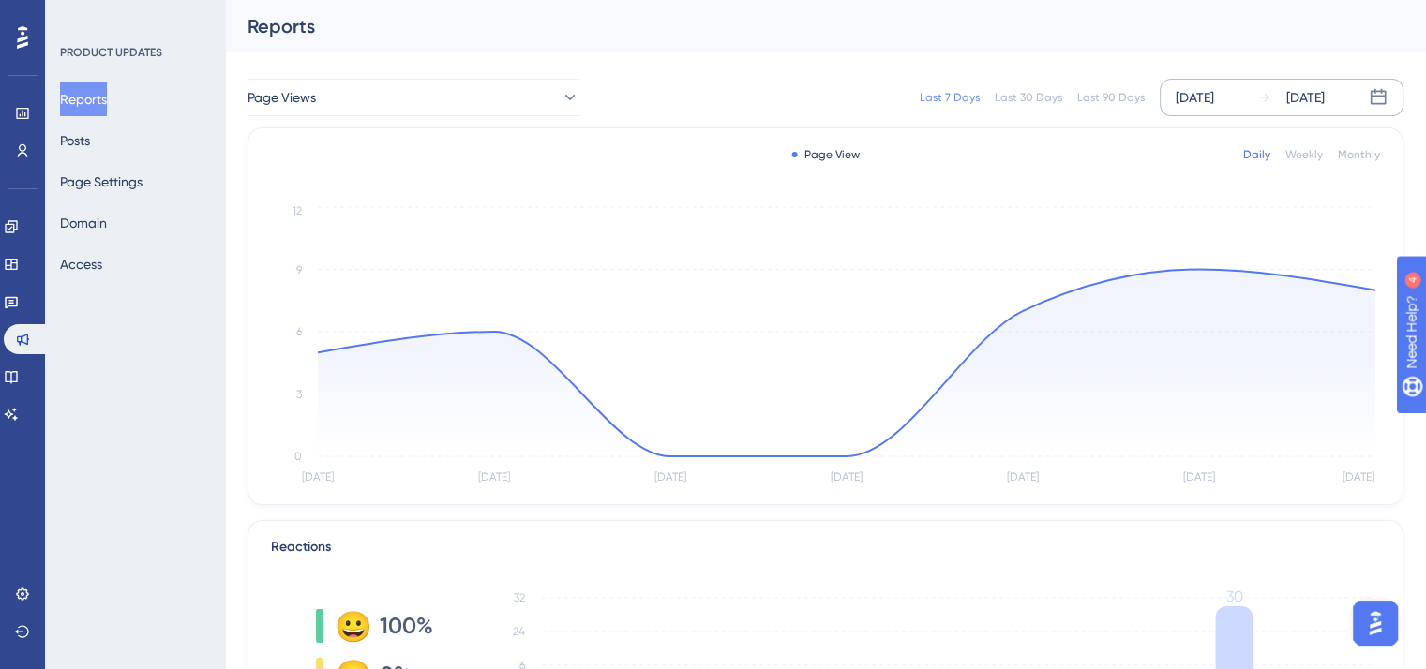
click at [1255, 102] on div "[DATE] [DATE]" at bounding box center [1282, 97] width 244 height 37
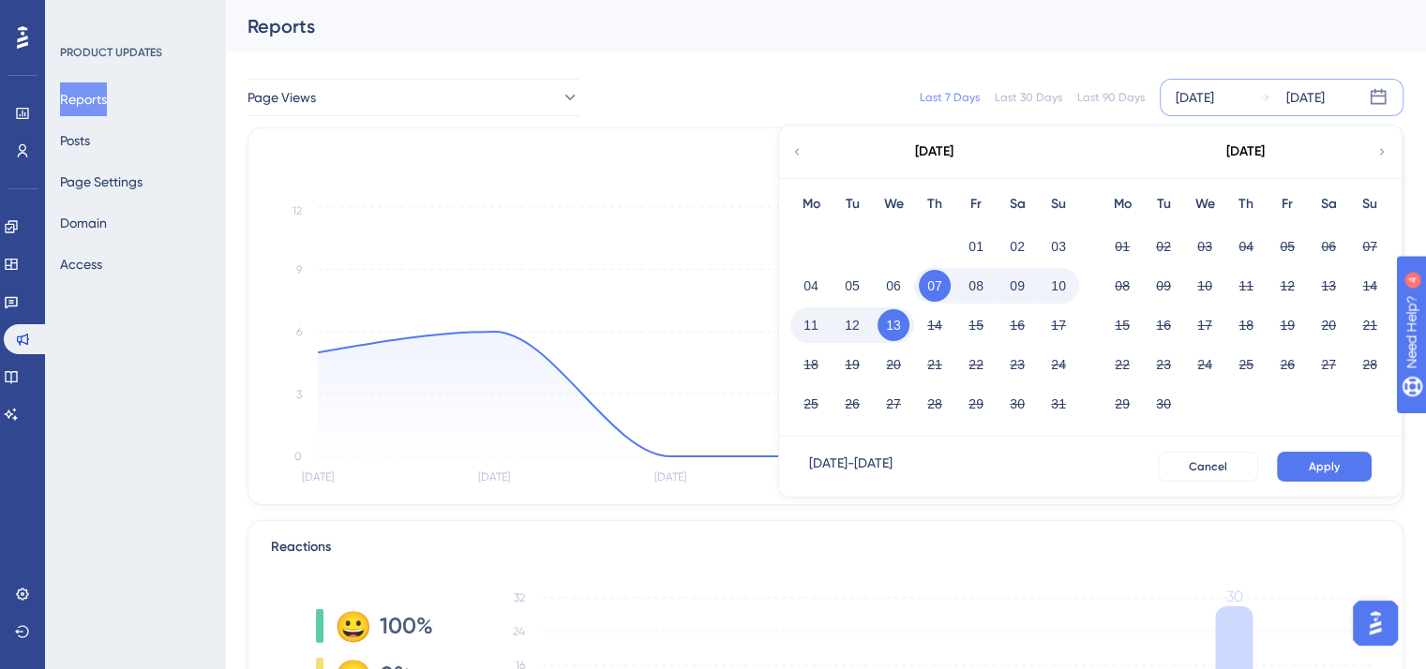
click at [794, 157] on icon at bounding box center [796, 151] width 13 height 17
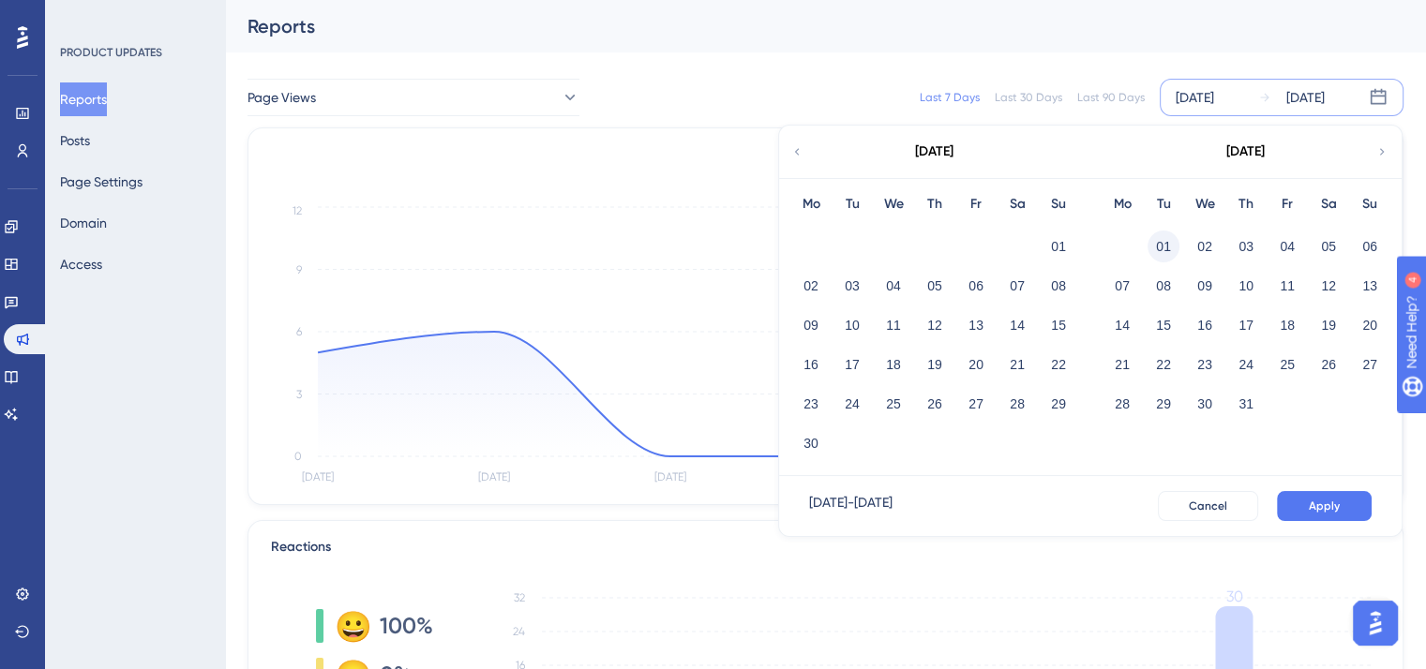
click at [1174, 237] on button "01" at bounding box center [1163, 247] width 32 height 32
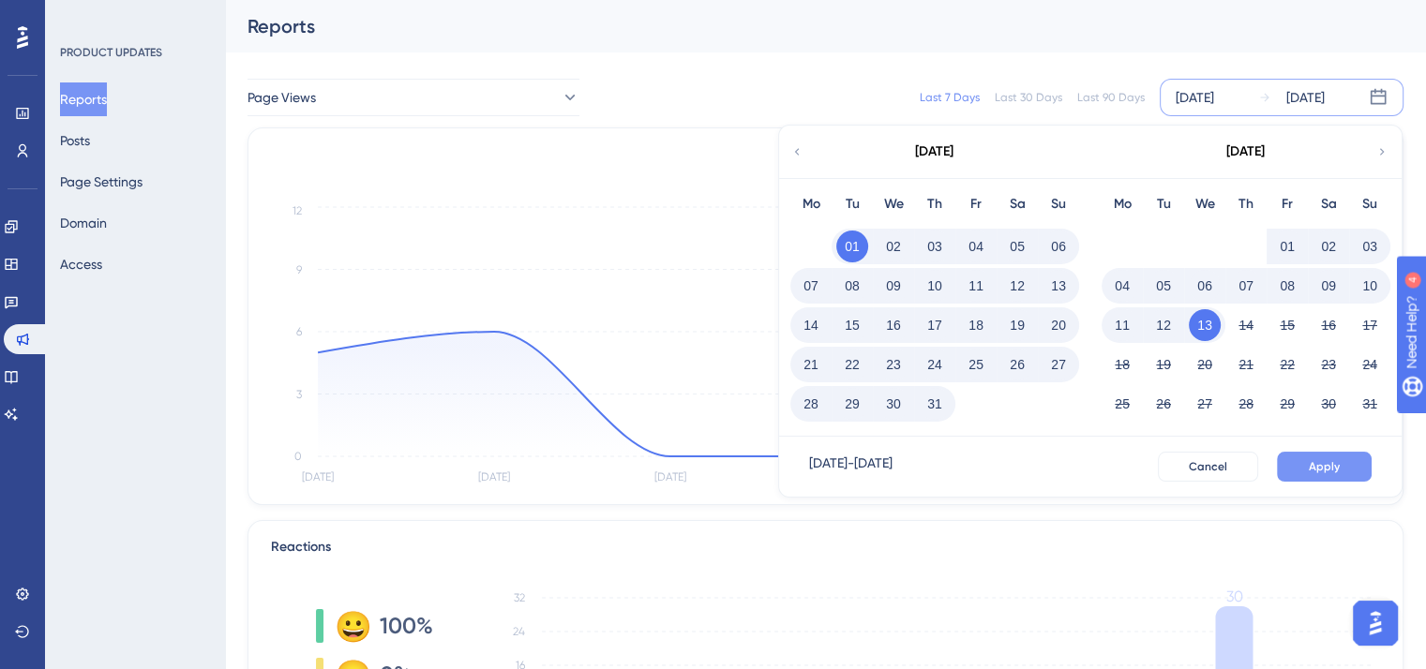
click at [1323, 463] on span "Apply" at bounding box center [1324, 466] width 31 height 15
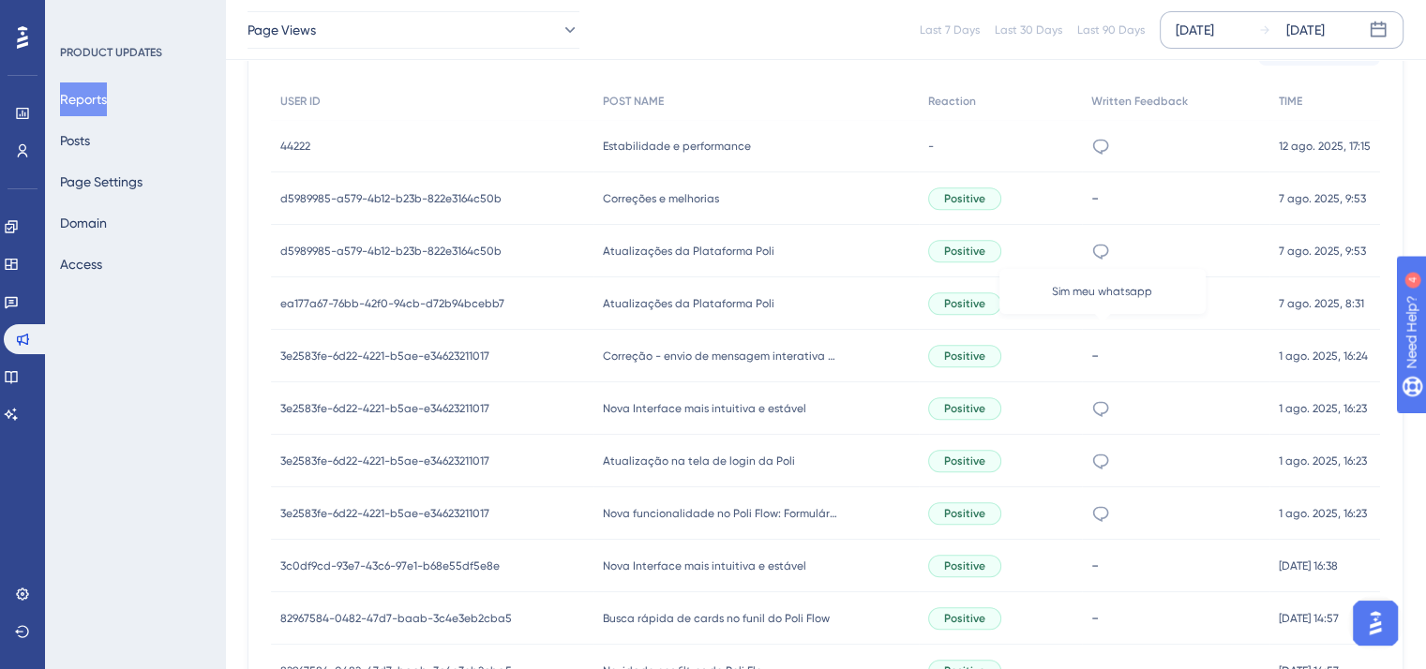
scroll to position [778, 0]
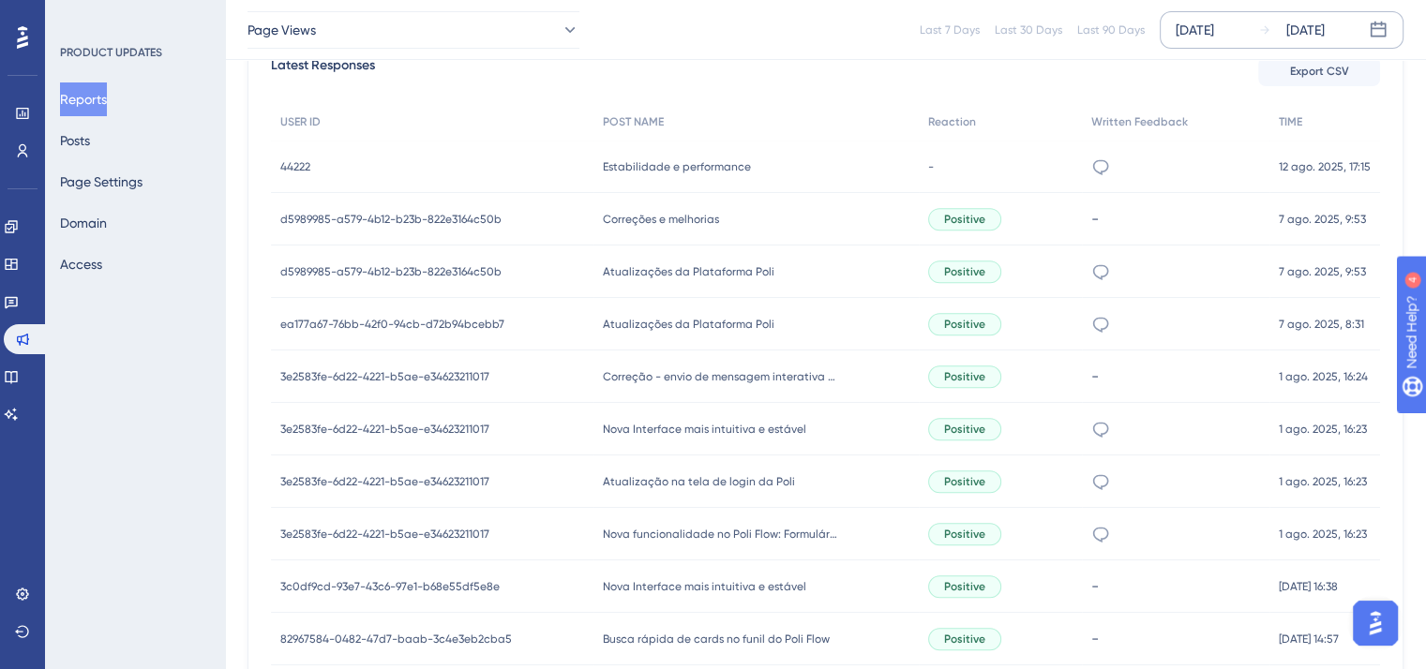
click at [432, 425] on span "3e2583fe-6d22-4221-b5ae-e34623211017" at bounding box center [384, 429] width 209 height 15
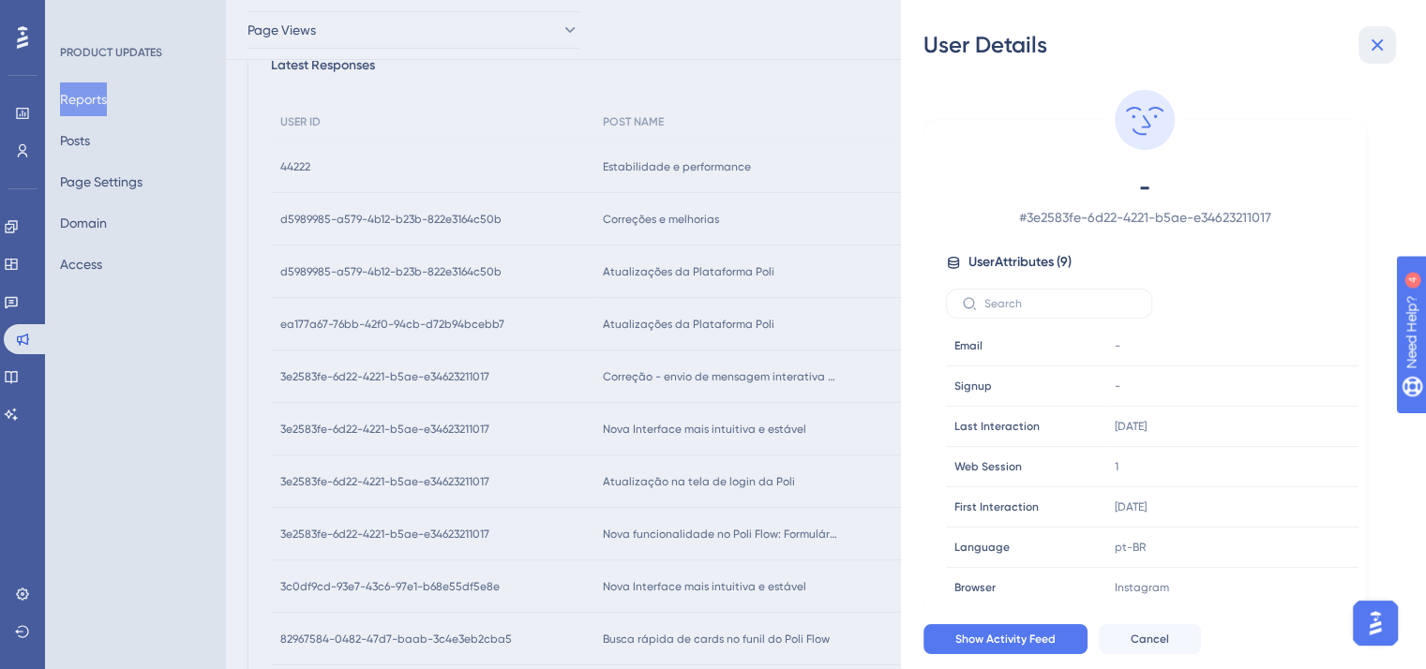
drag, startPoint x: 1378, startPoint y: 42, endPoint x: 1357, endPoint y: 55, distance: 24.4
click at [1376, 42] on icon at bounding box center [1377, 45] width 22 height 22
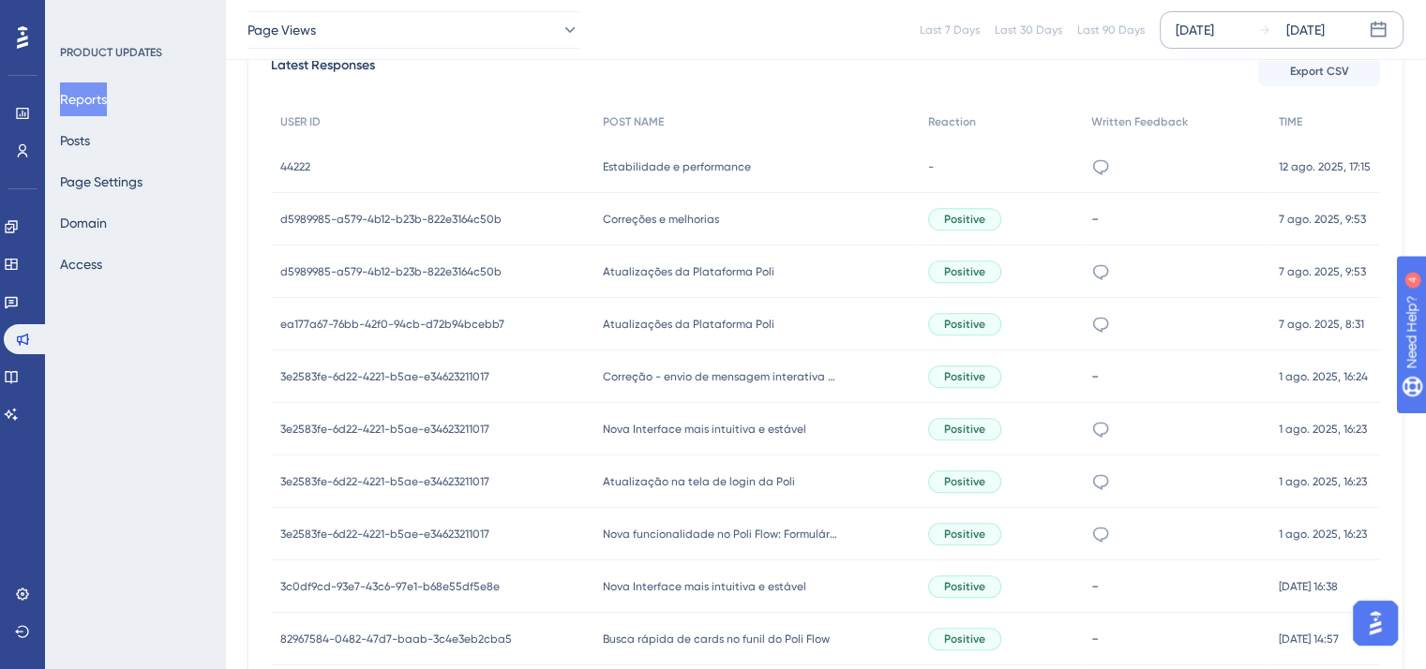
click at [735, 424] on span "Nova Interface mais intuitiva e estável" at bounding box center [704, 429] width 203 height 15
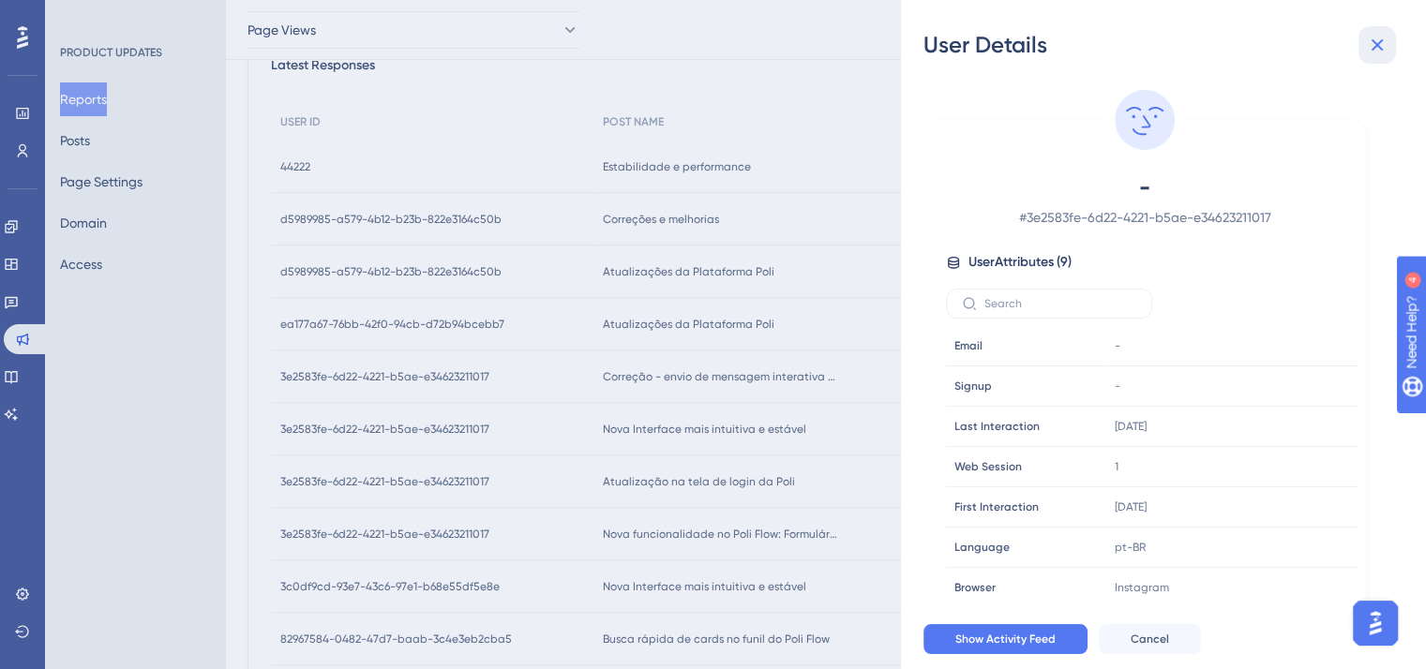
click at [1383, 35] on icon at bounding box center [1377, 45] width 22 height 22
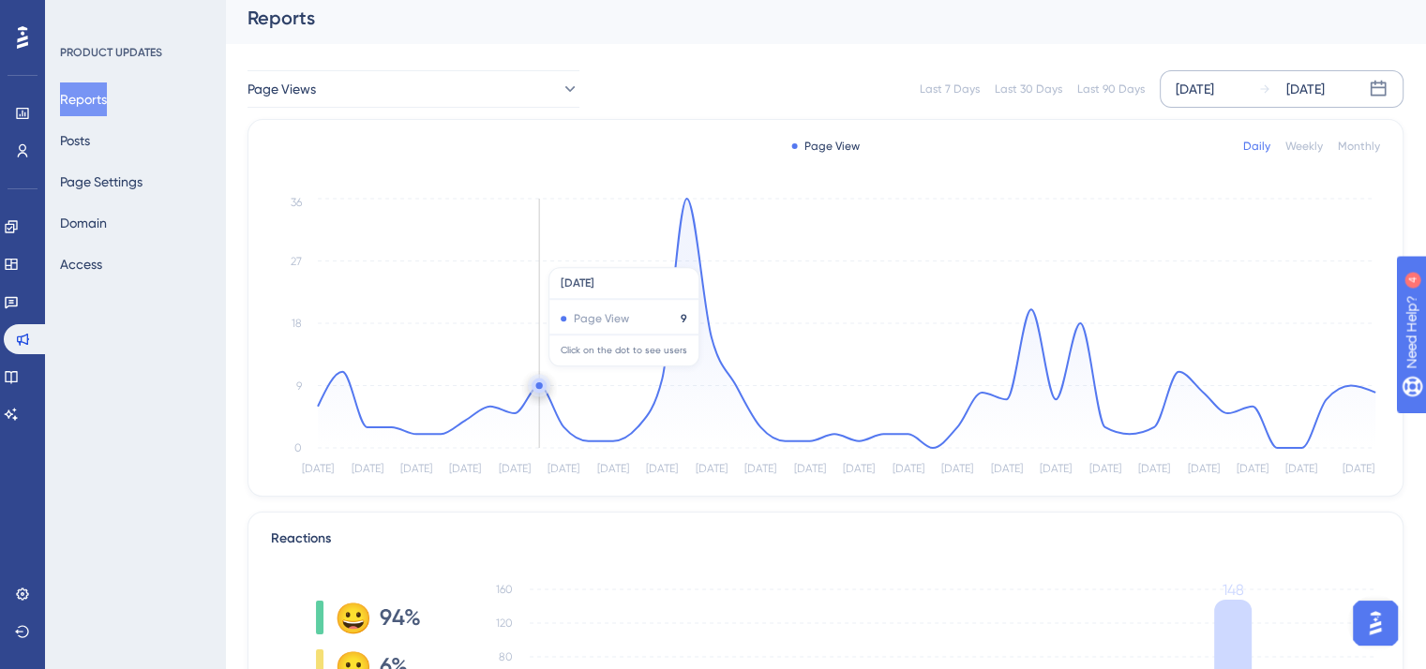
scroll to position [0, 0]
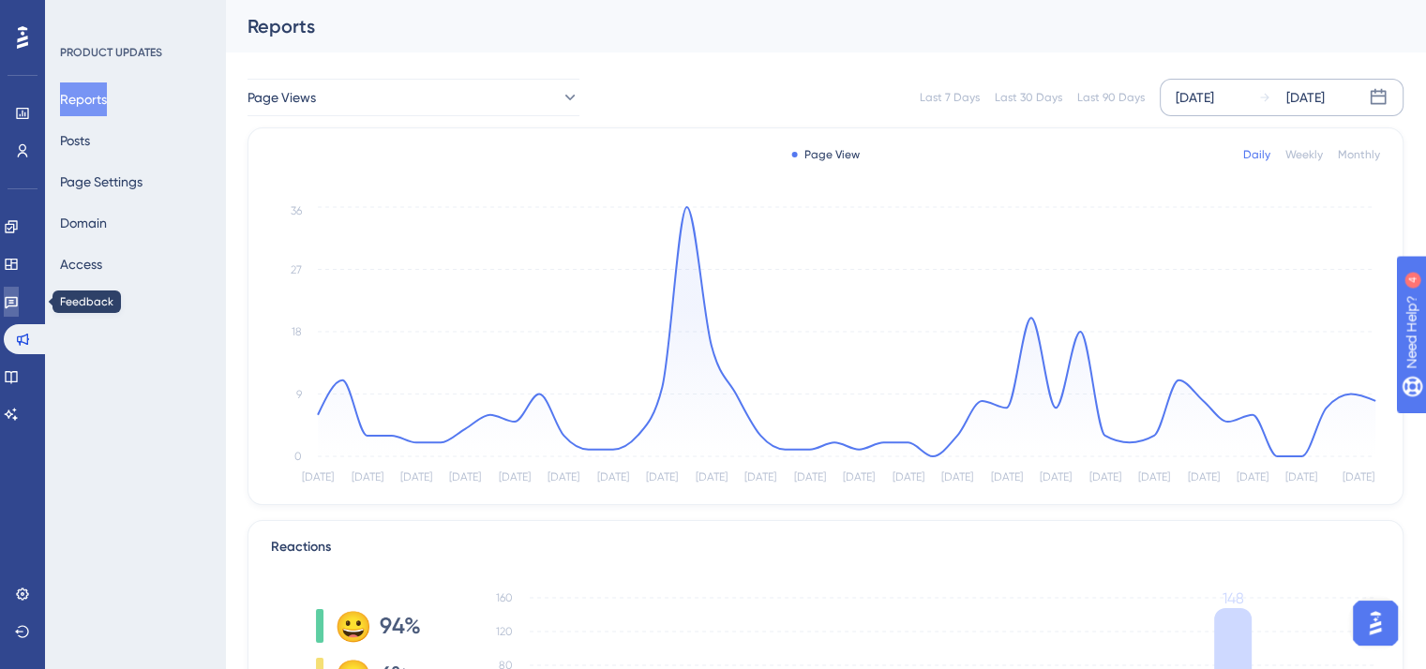
click at [16, 298] on icon at bounding box center [11, 303] width 13 height 12
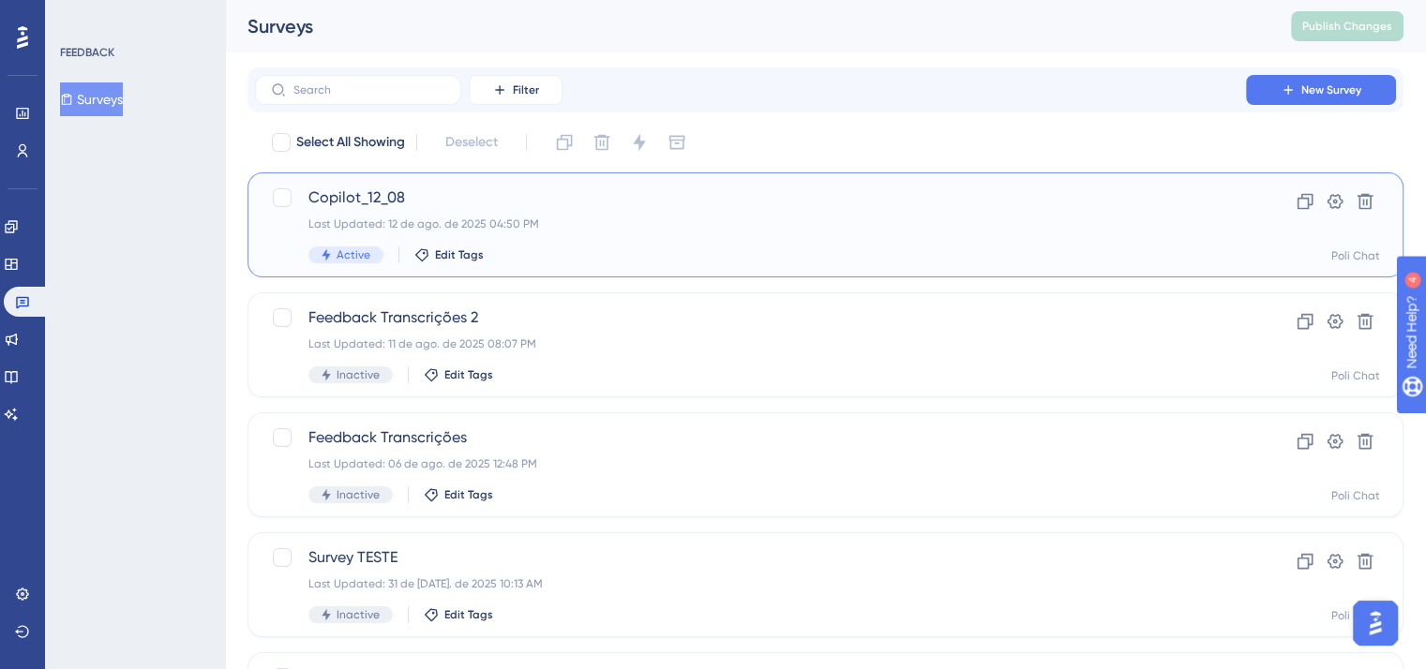
click at [547, 253] on div "Active Edit Tags" at bounding box center [750, 255] width 884 height 17
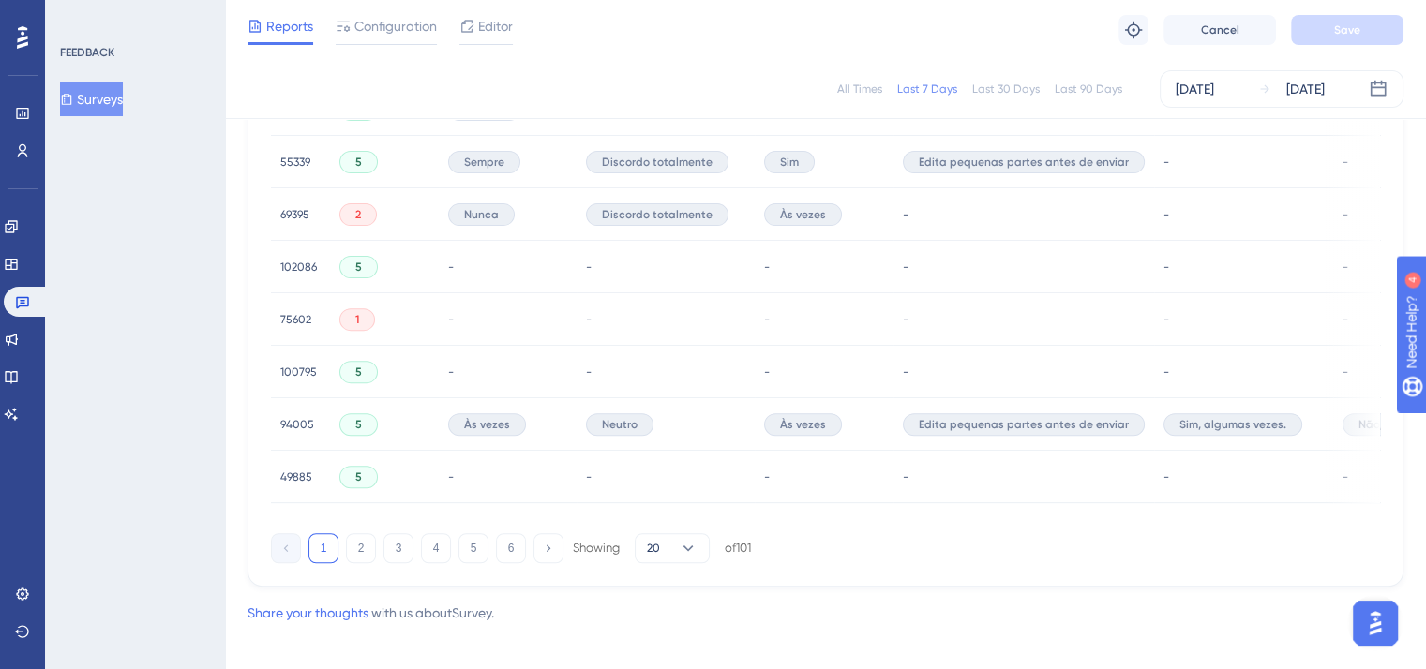
scroll to position [1325, 0]
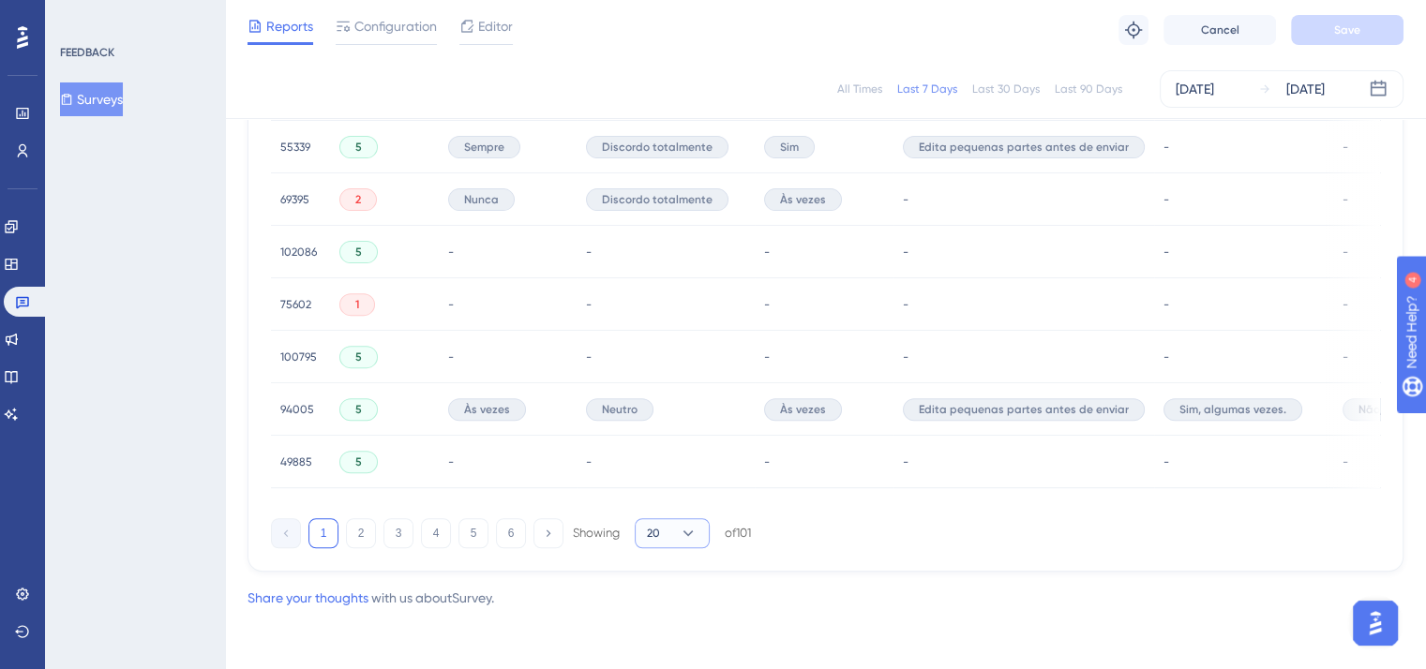
click at [693, 535] on icon at bounding box center [688, 533] width 19 height 19
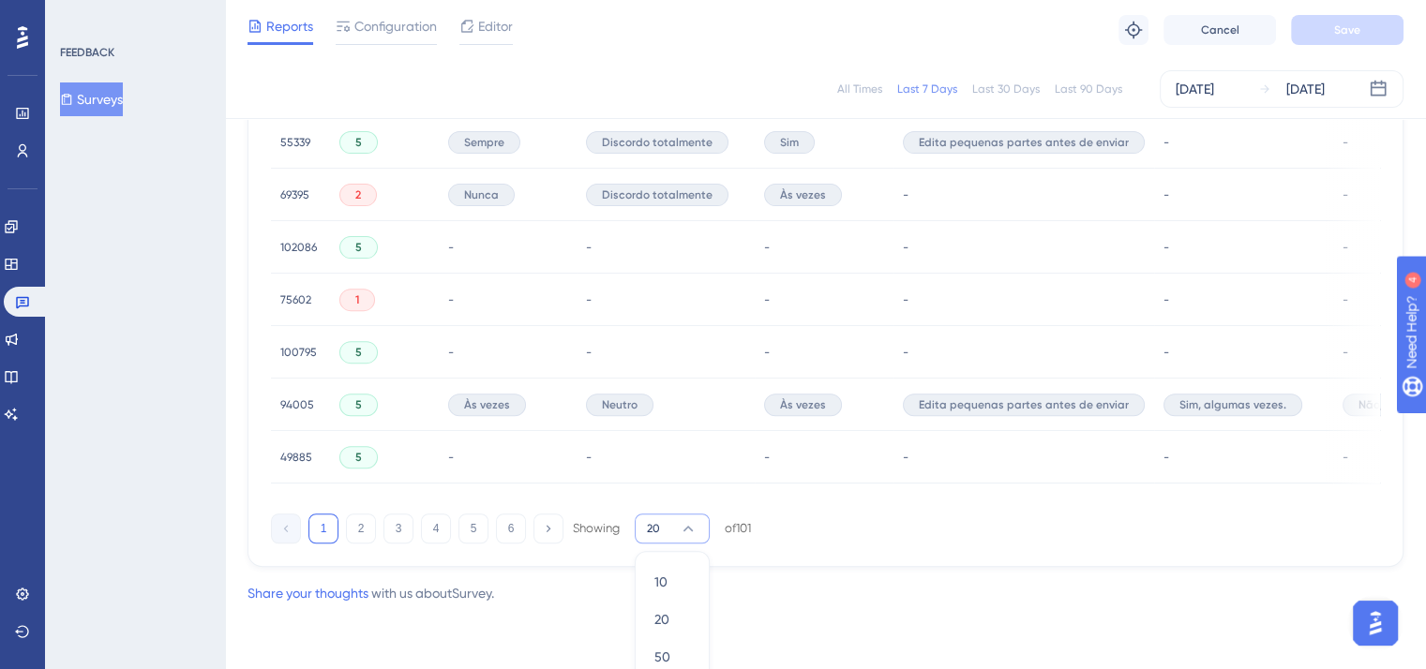
scroll to position [1386, 0]
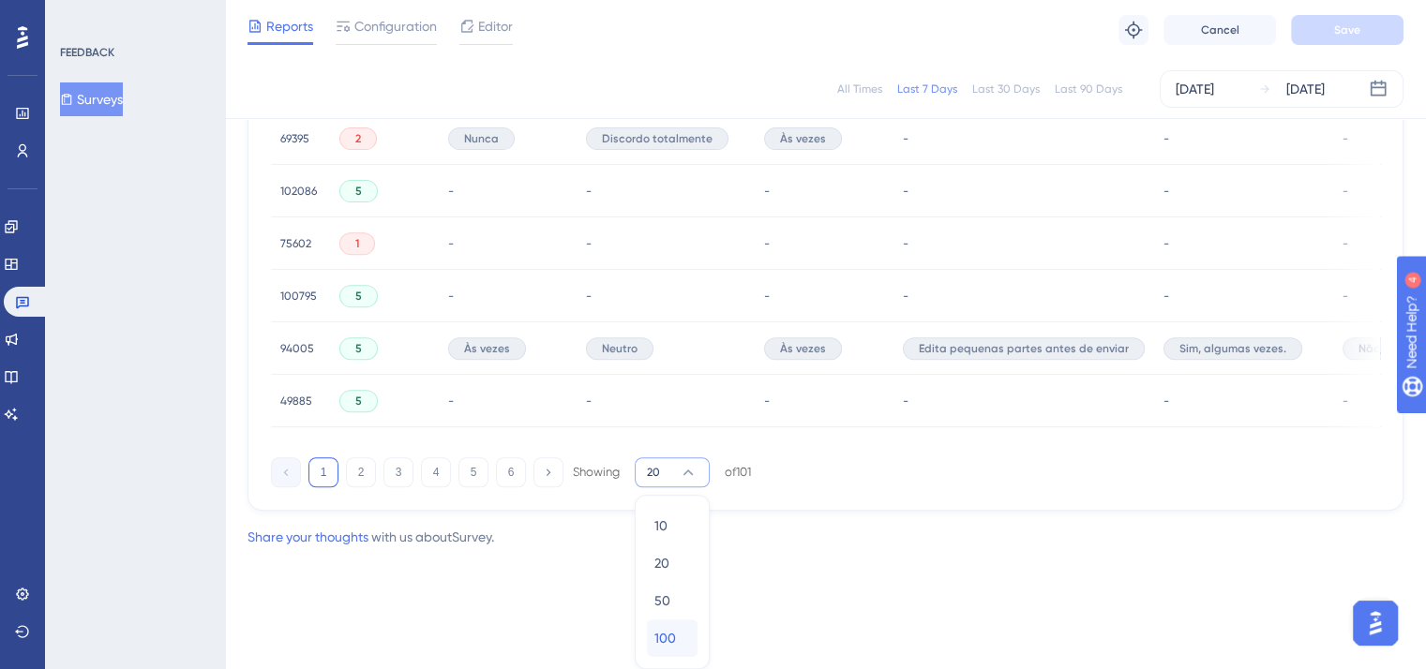
click at [654, 641] on span "100" at bounding box center [665, 638] width 22 height 22
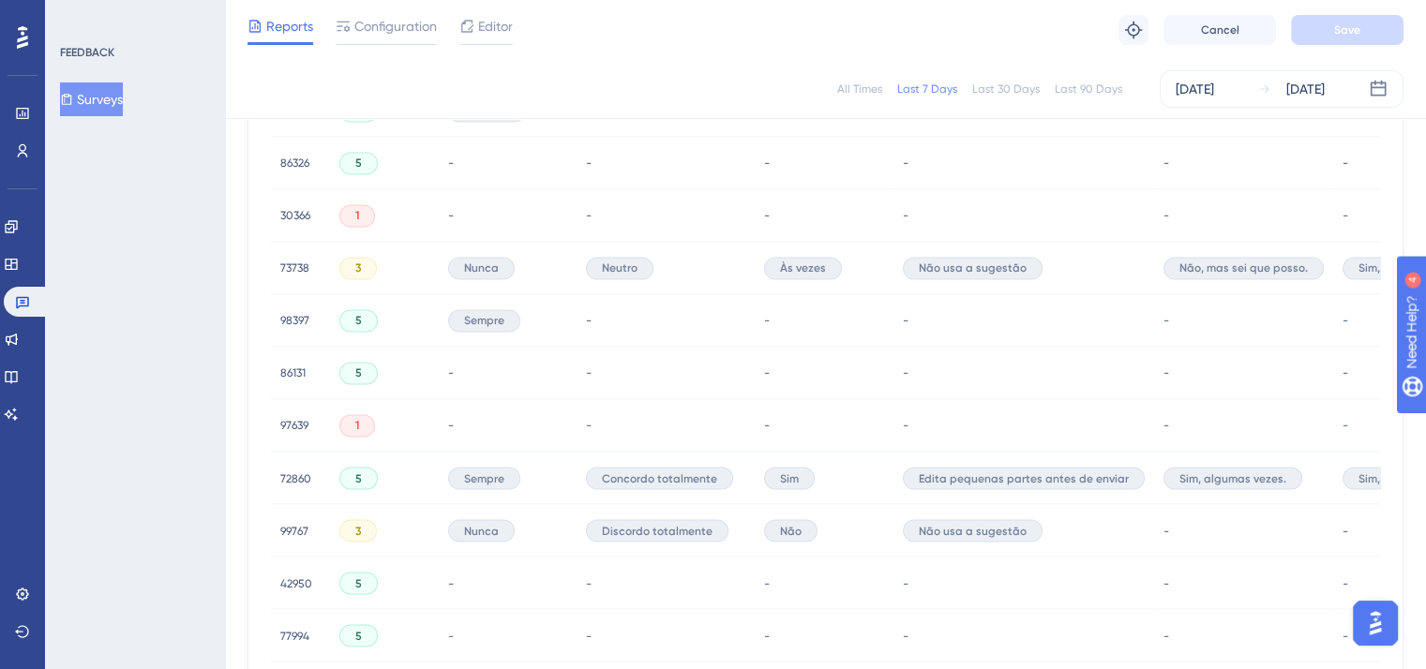
scroll to position [4386, 0]
